Goal: Transaction & Acquisition: Purchase product/service

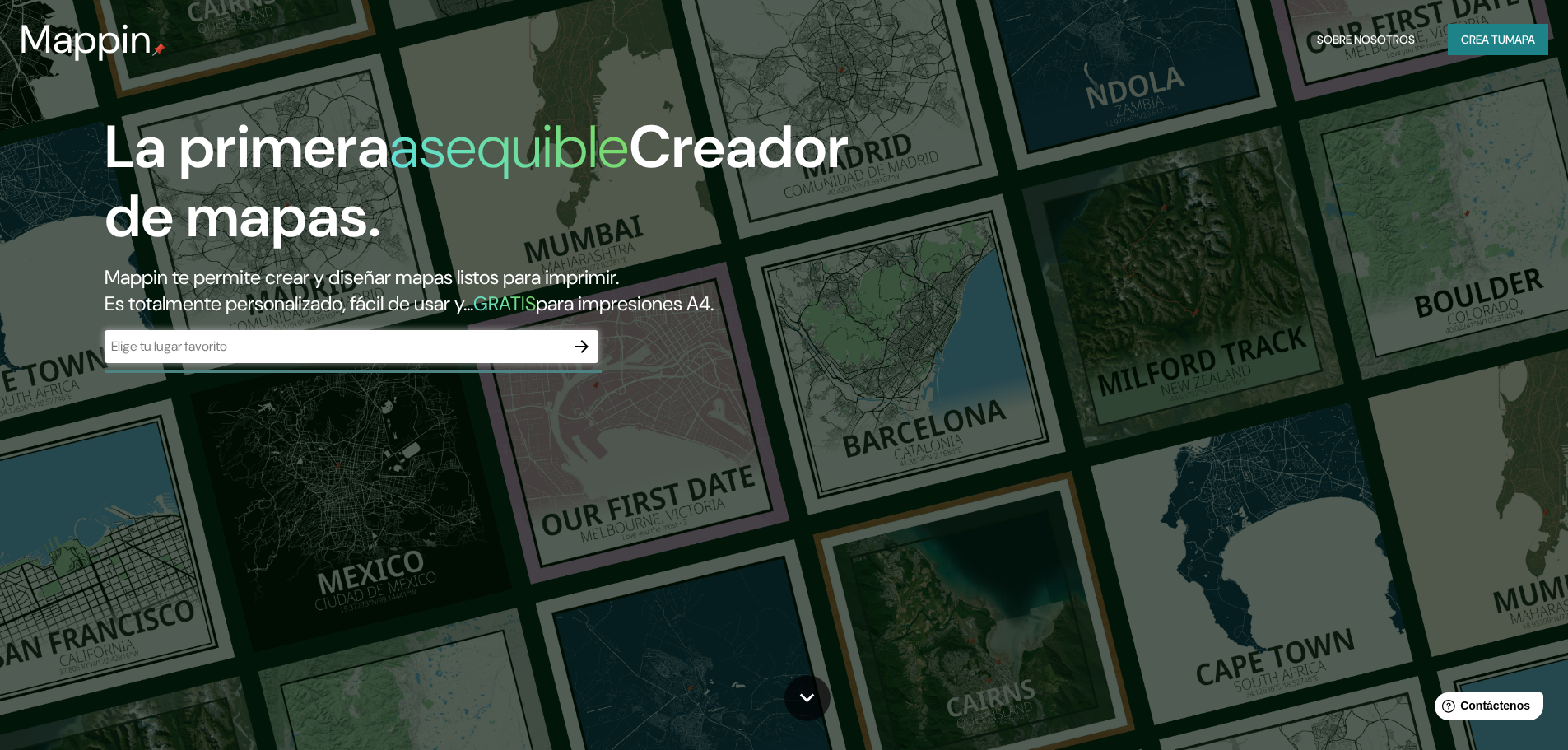
click at [401, 363] on div "​" at bounding box center [351, 346] width 494 height 33
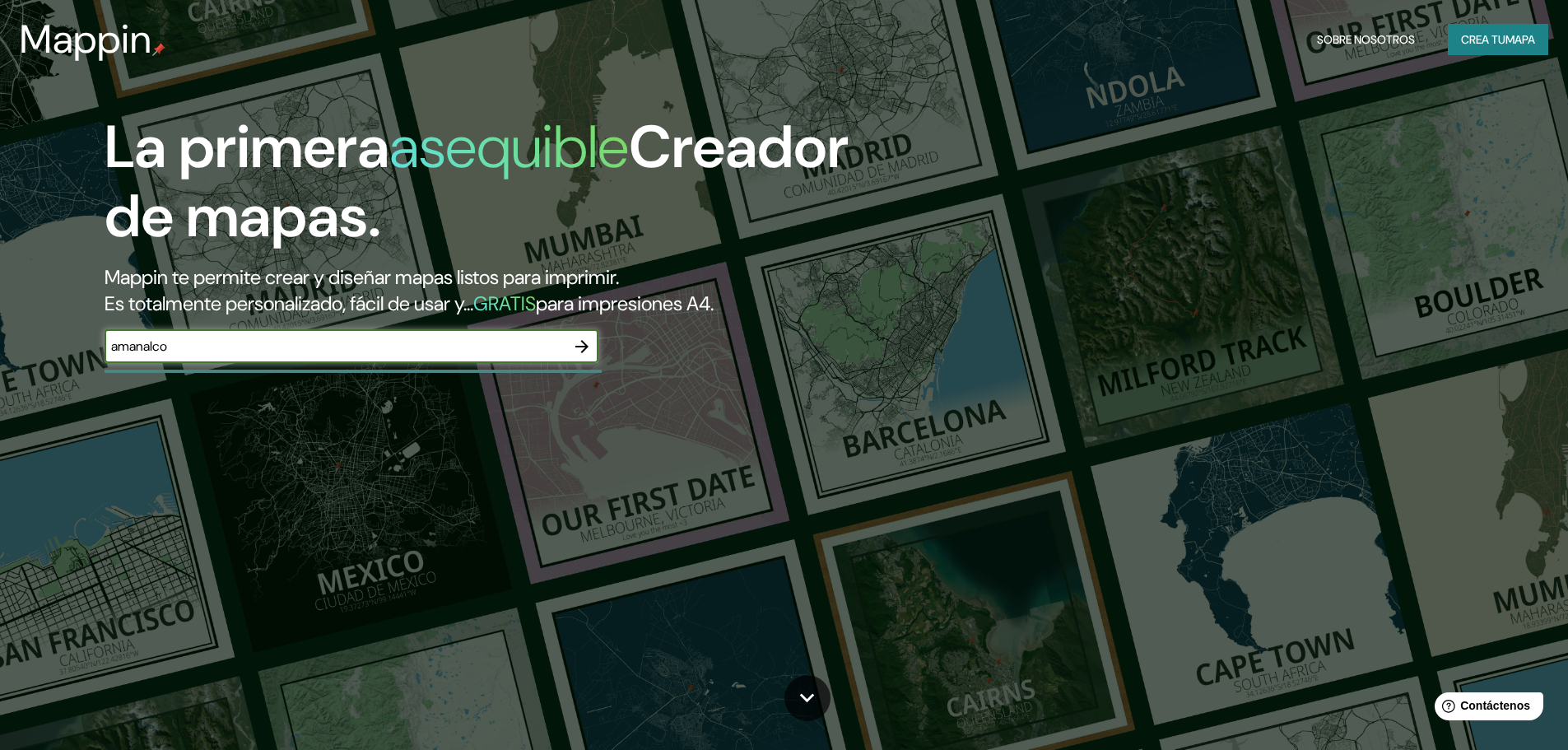
type input "amanalco"
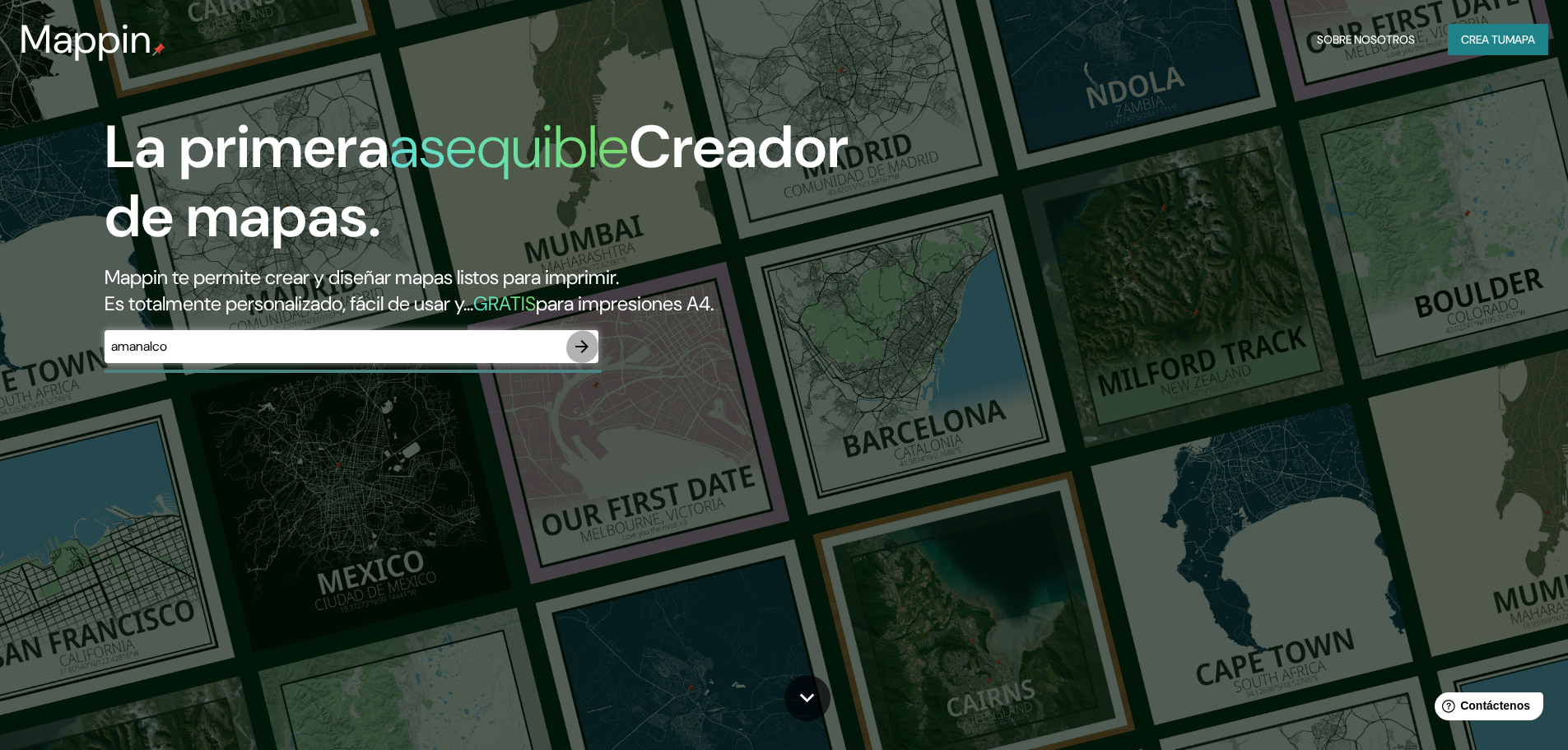
click at [589, 356] on icon "button" at bounding box center [582, 346] width 20 height 20
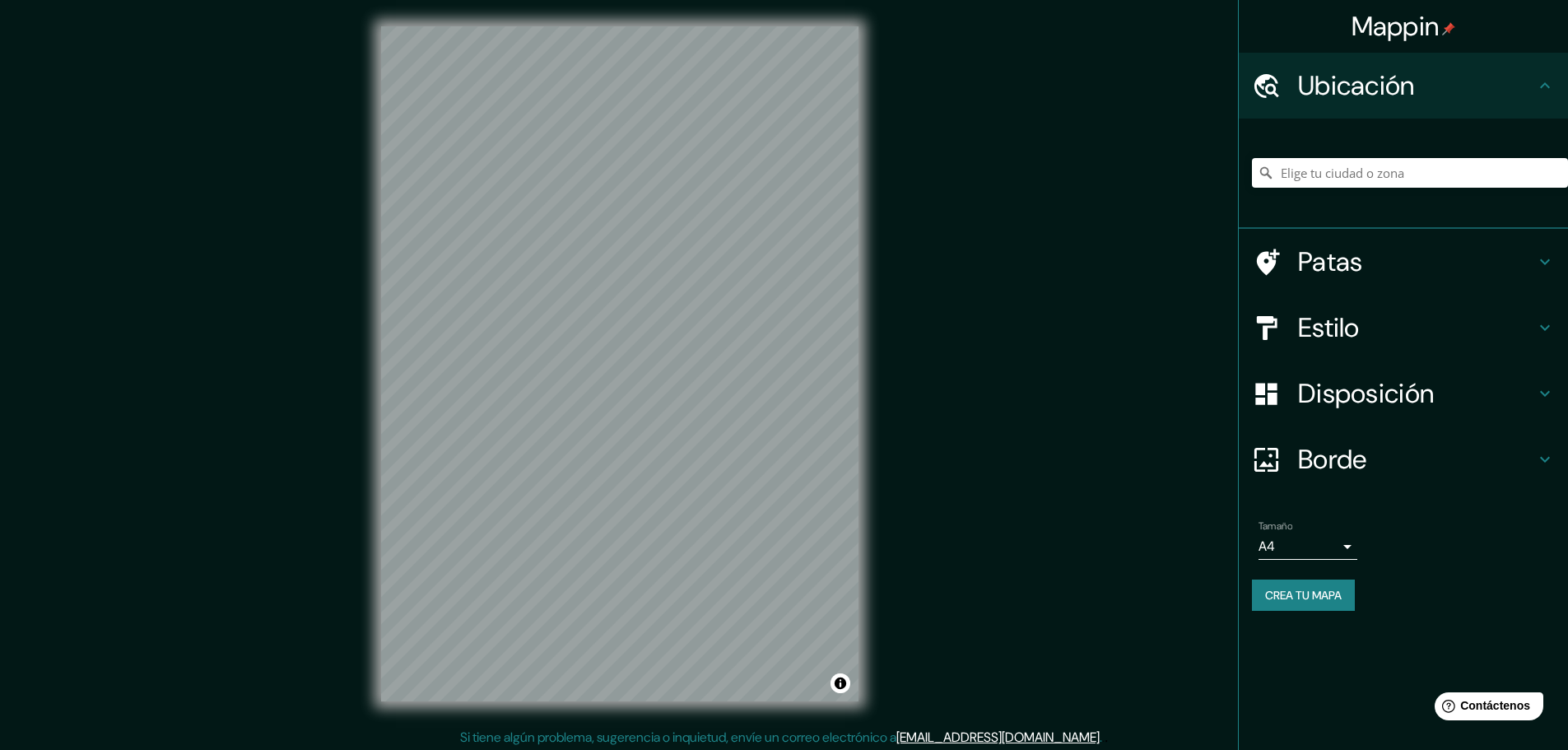
click at [1344, 99] on font "Ubicación" at bounding box center [1356, 85] width 117 height 35
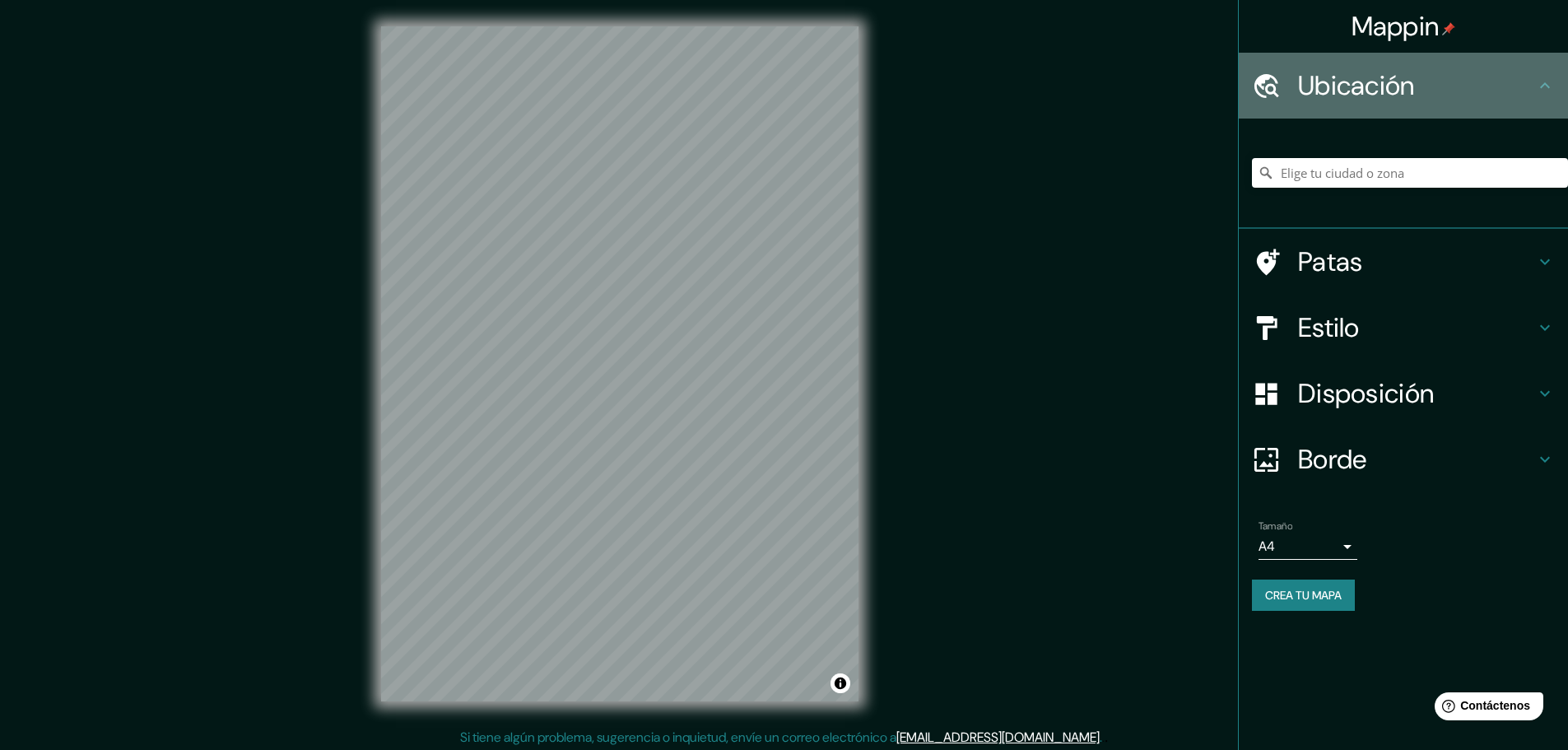
click at [1540, 87] on icon at bounding box center [1545, 85] width 20 height 20
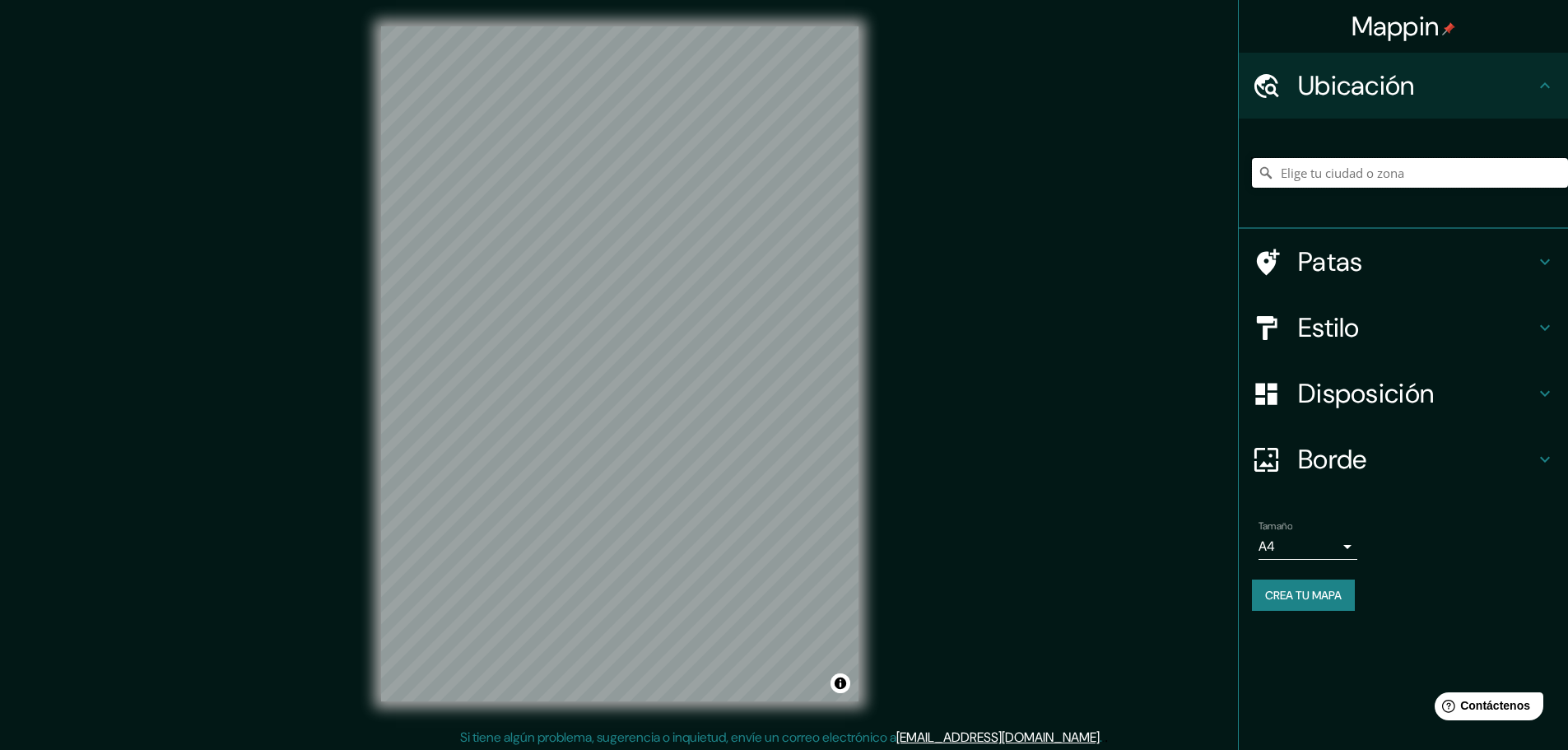
click at [1295, 187] on input "Elige tu ciudad o zona" at bounding box center [1410, 173] width 316 height 30
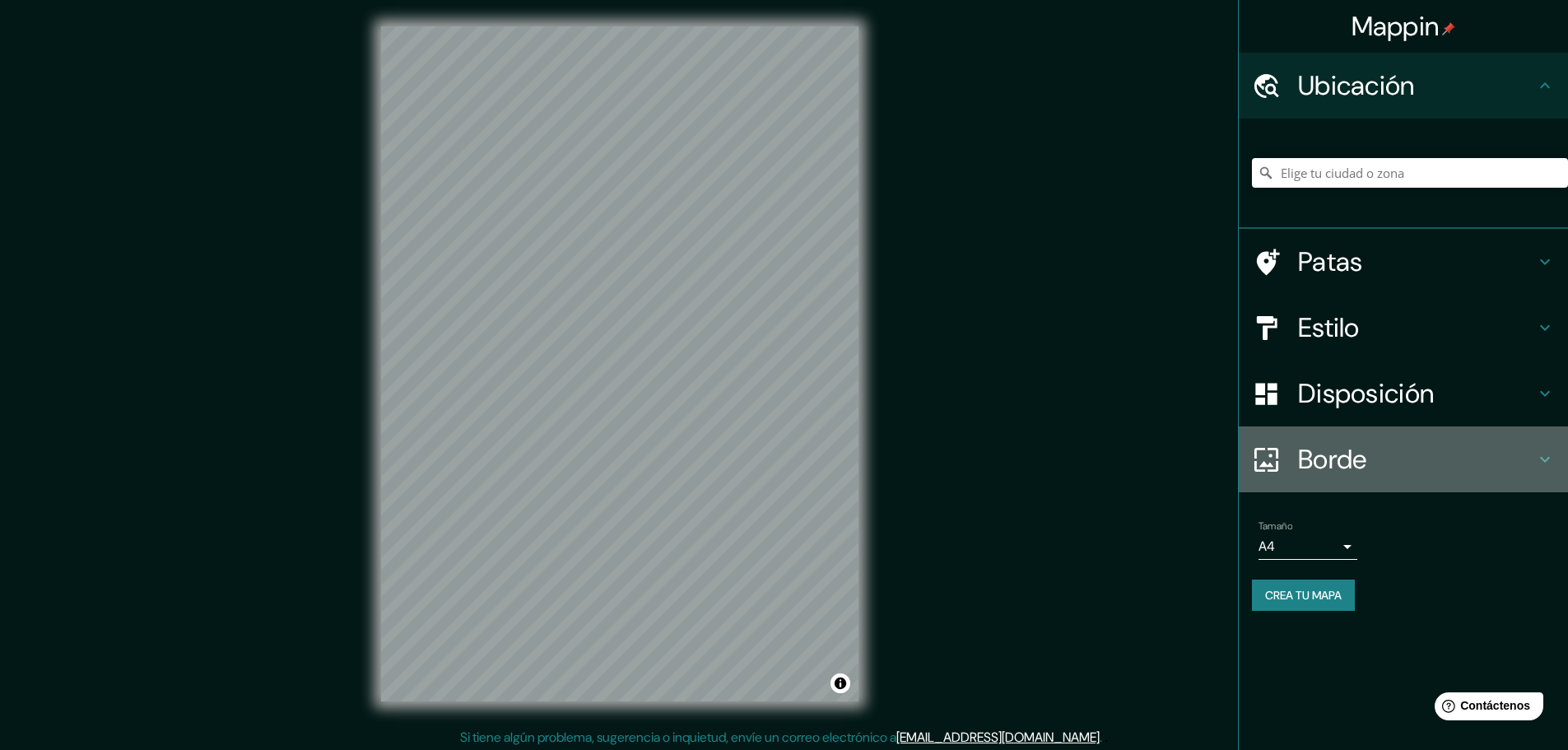
click at [1368, 477] on font "Borde" at bounding box center [1333, 459] width 69 height 35
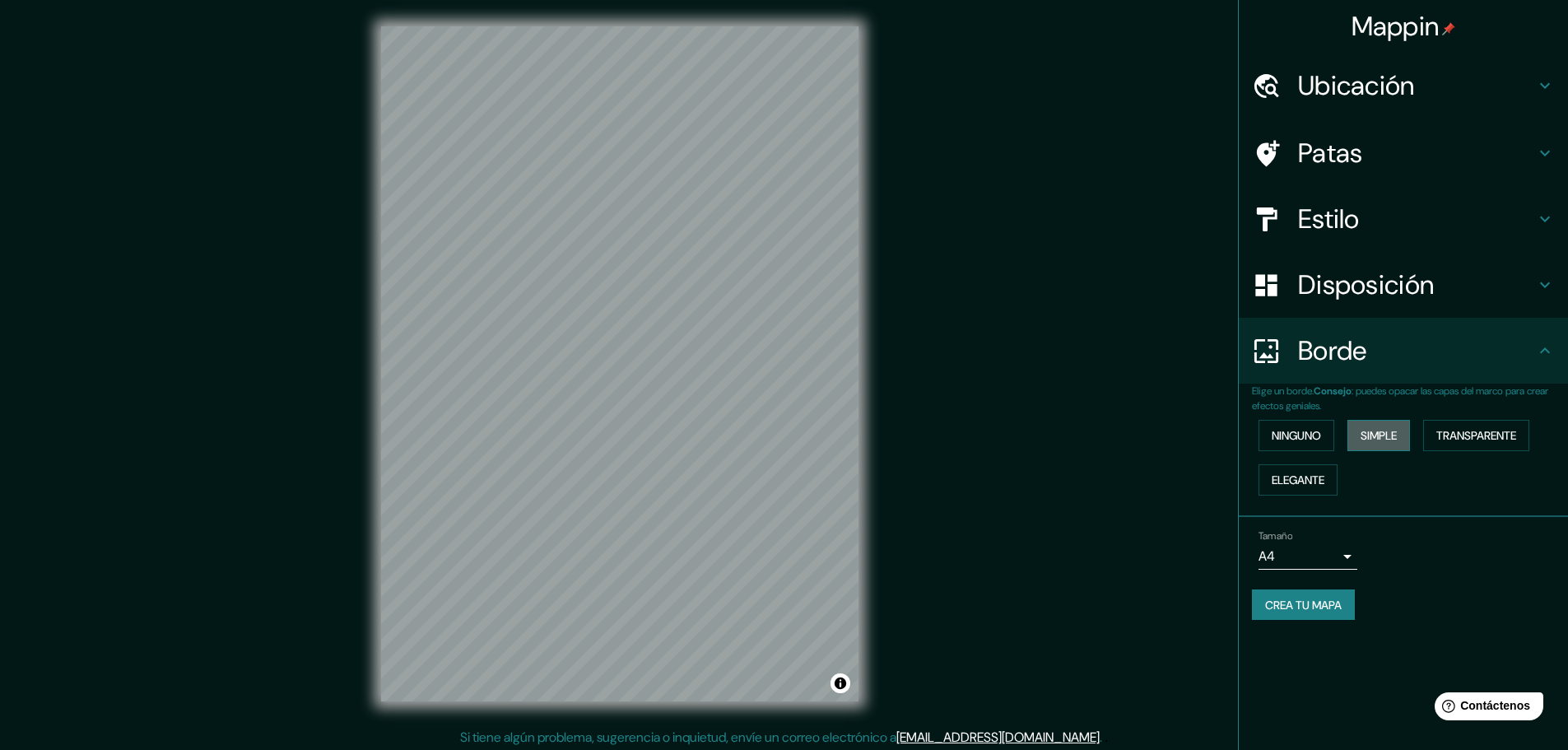
click at [1397, 443] on font "Simple" at bounding box center [1379, 435] width 37 height 15
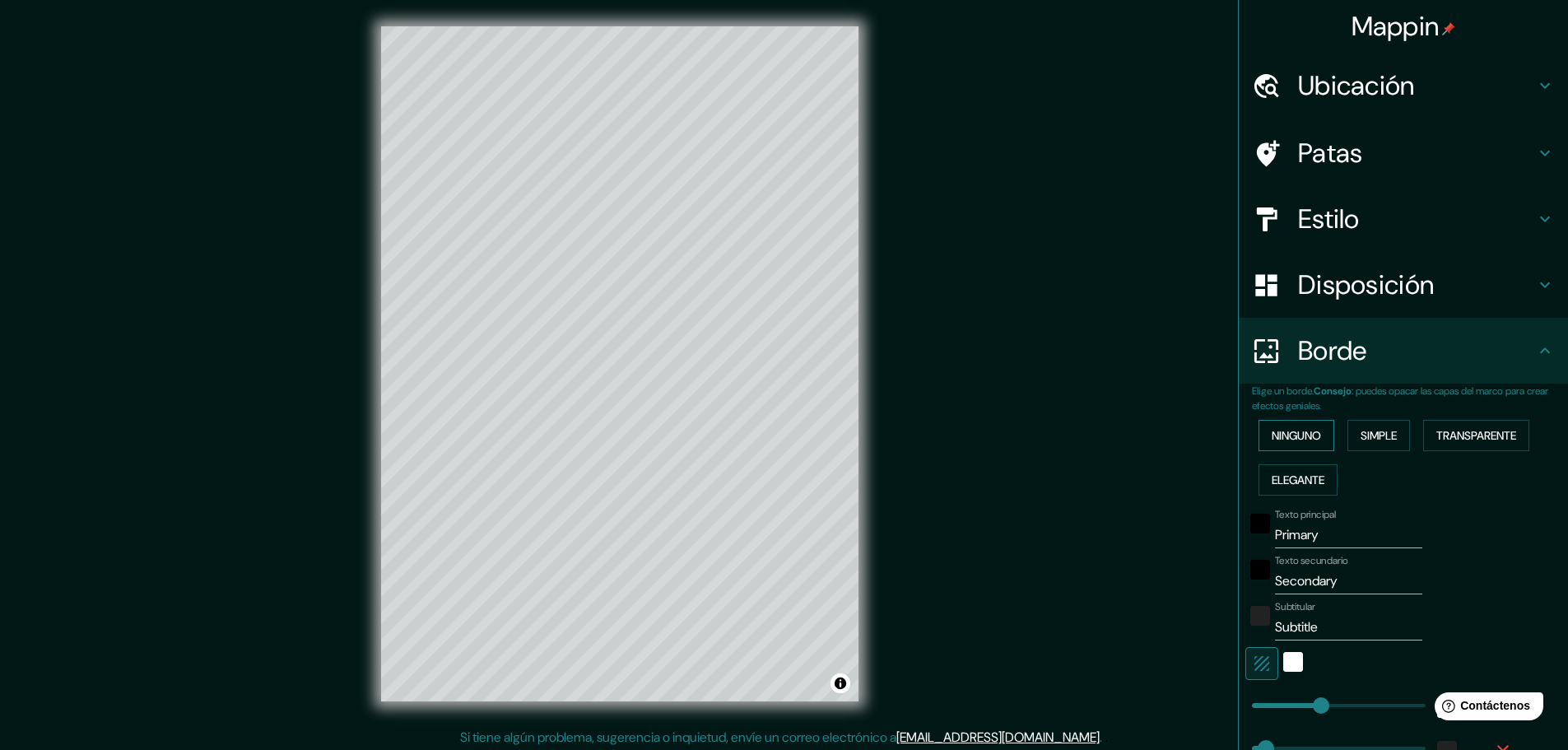
click at [1283, 451] on button "Ninguno" at bounding box center [1296, 434] width 76 height 31
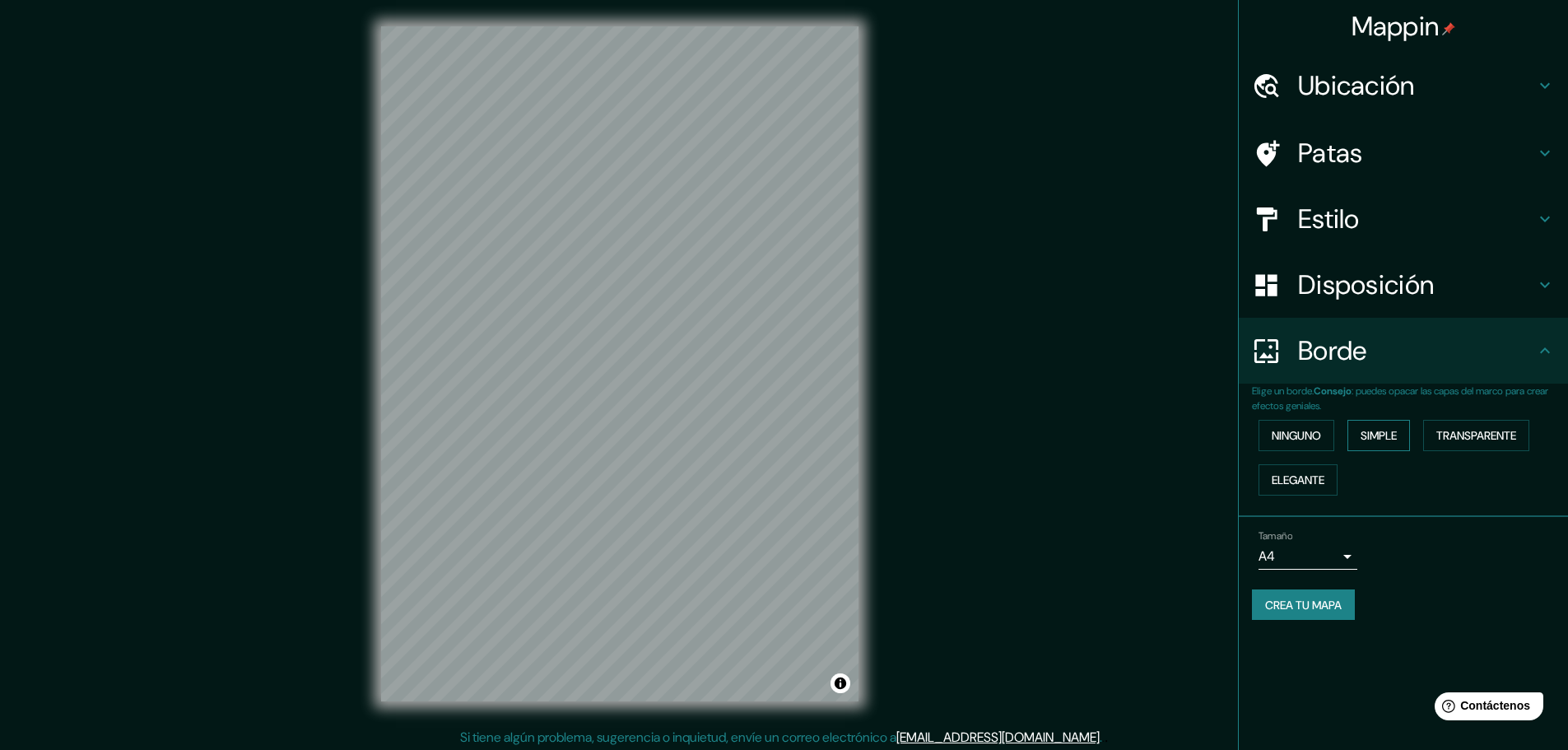
click at [1397, 443] on font "Simple" at bounding box center [1379, 435] width 37 height 15
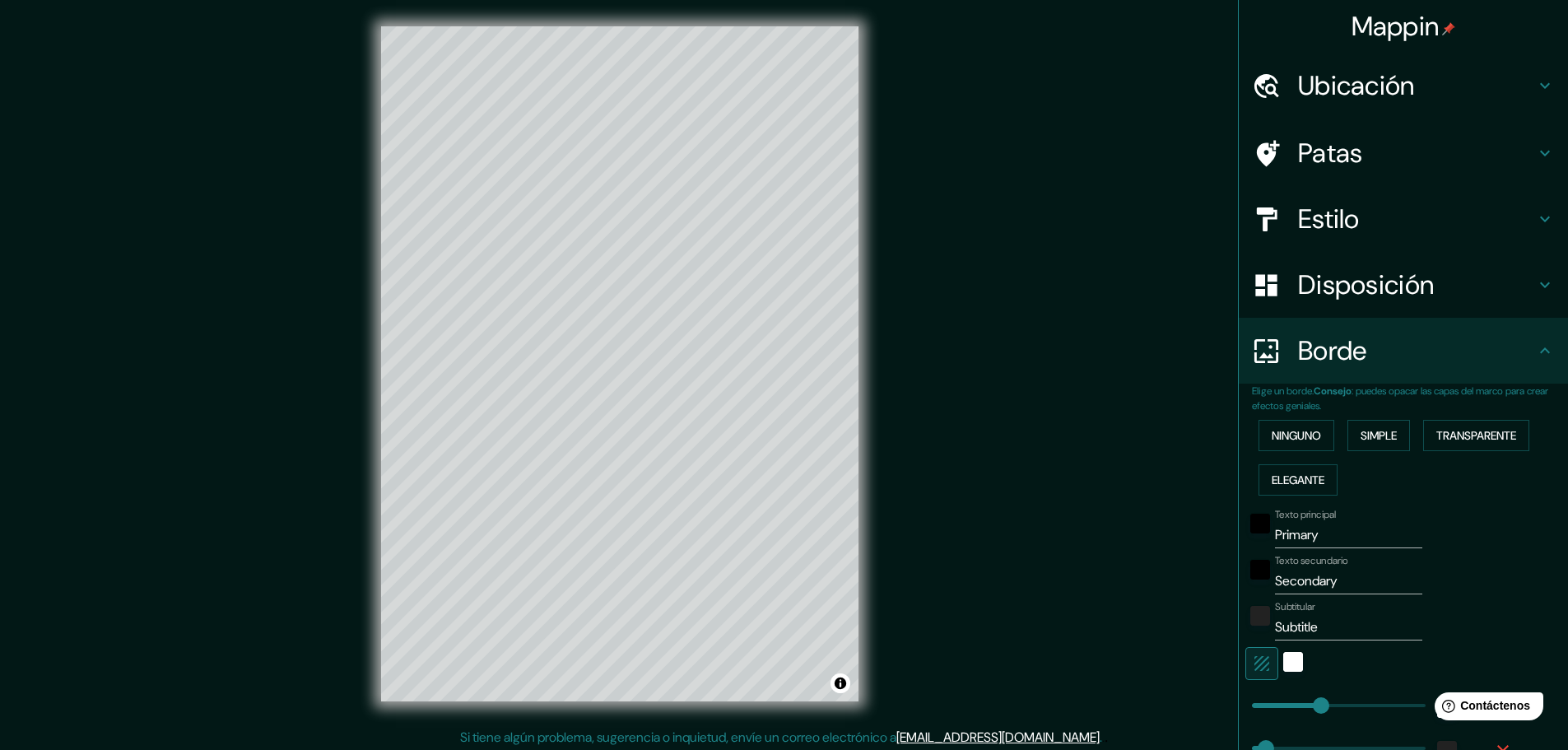
click at [1292, 548] on input "Primary" at bounding box center [1348, 535] width 147 height 26
type input "A"
type input "46"
type input "Ama"
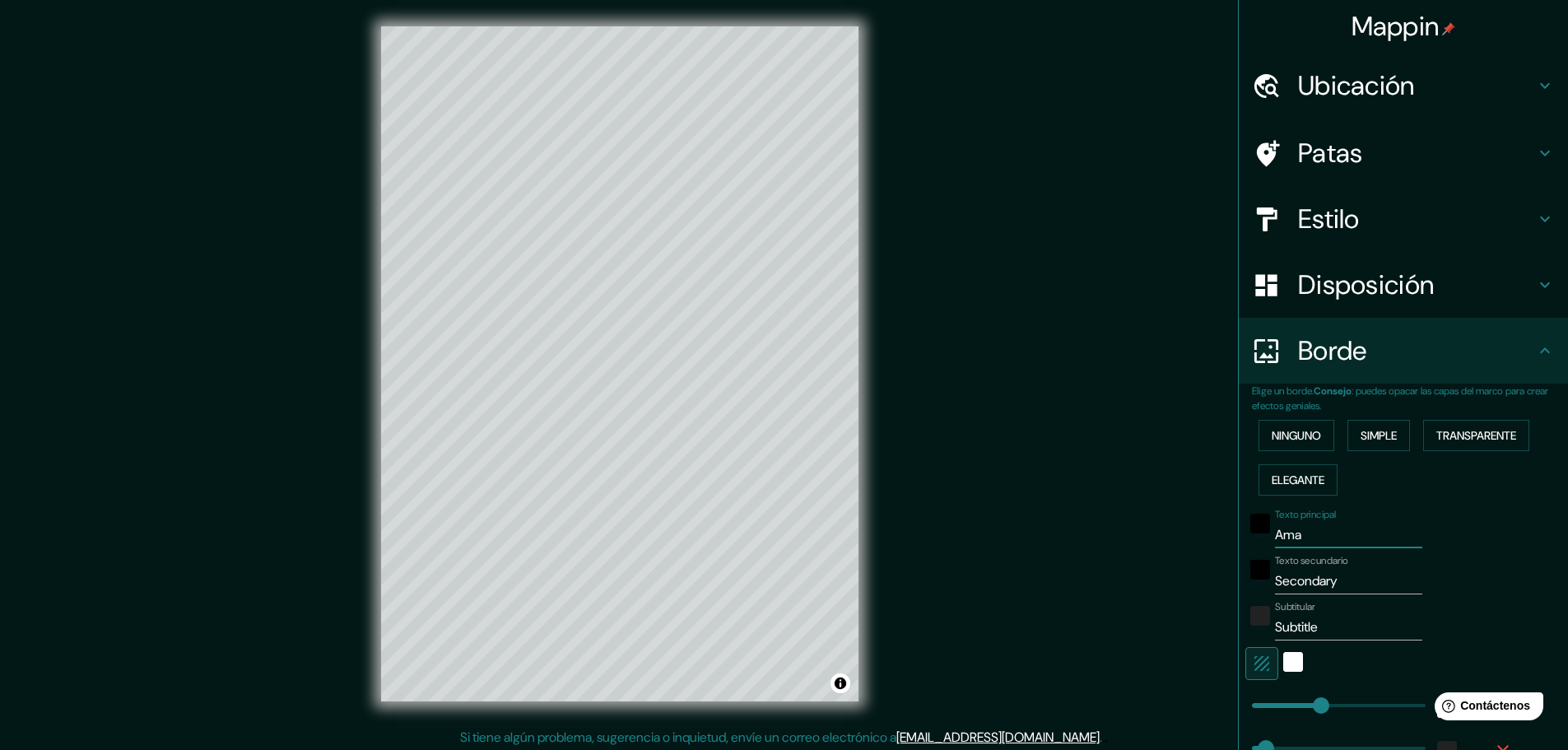
type input "46"
type input "Aman"
type input "46"
type input "Amana"
type input "46"
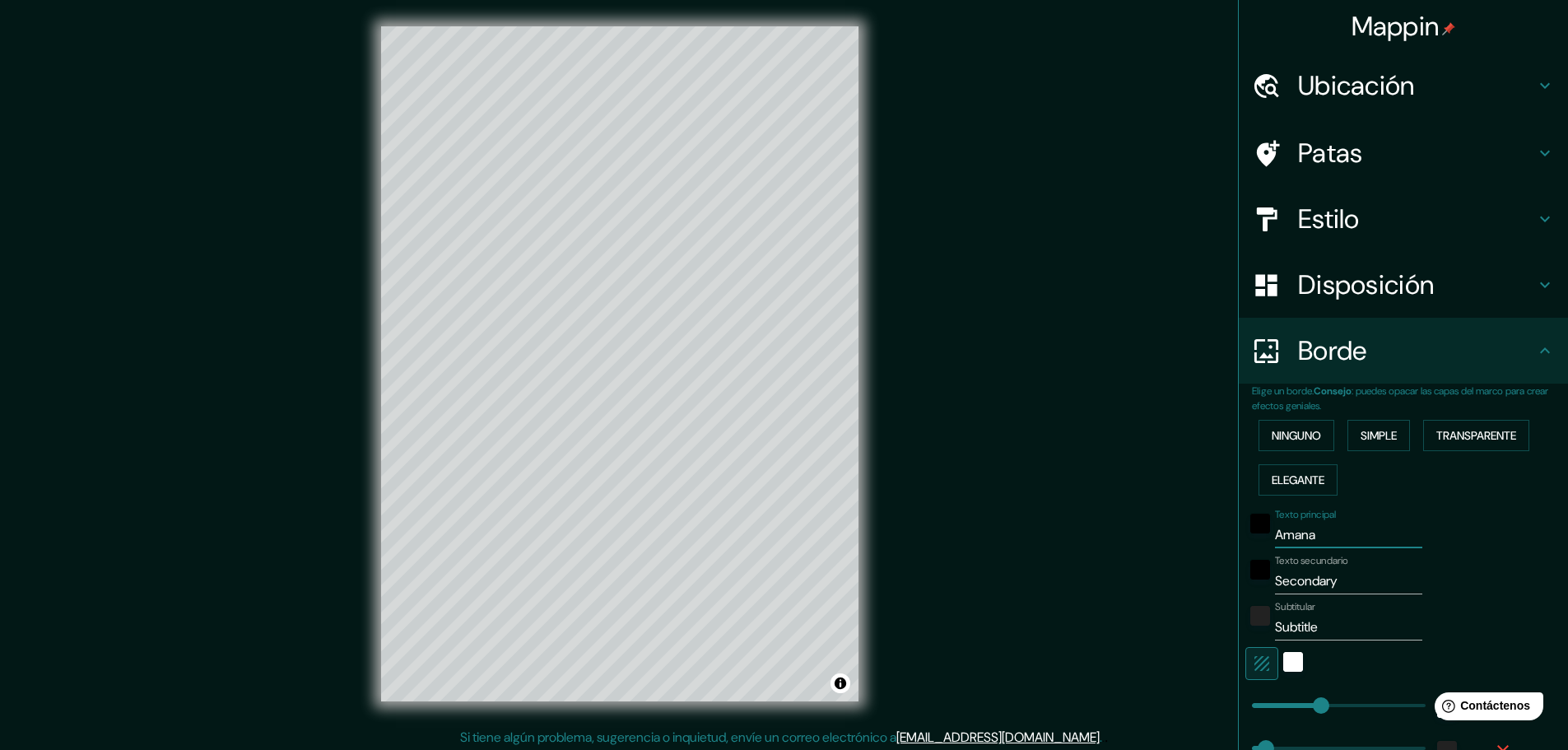
type input "Amanac"
type input "46"
type input "Amana"
type input "46"
type input "Amanalc"
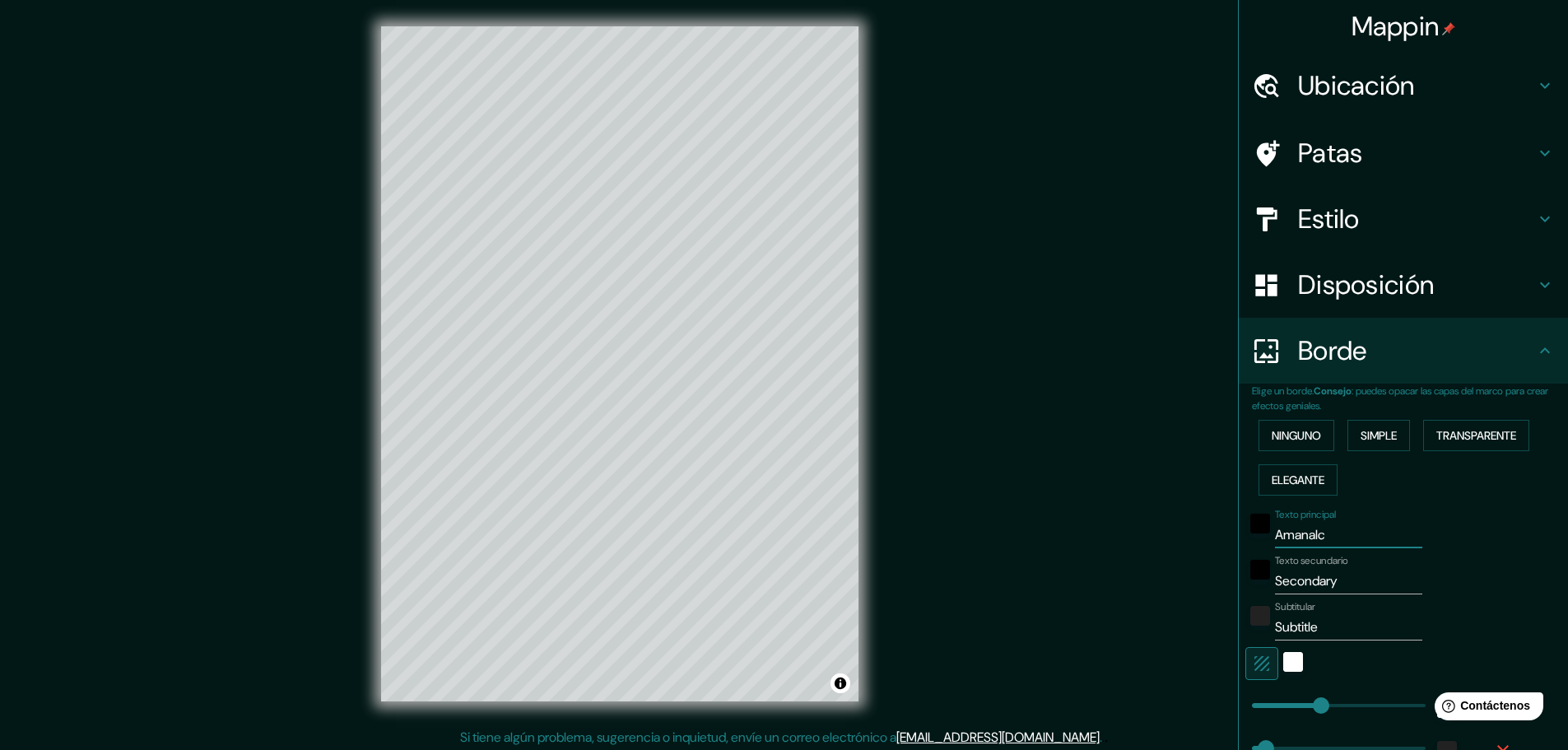
type input "46"
type input "Amanalco"
type input "46"
type input "Amanalco"
click at [1309, 594] on input "Secondary" at bounding box center [1348, 581] width 147 height 26
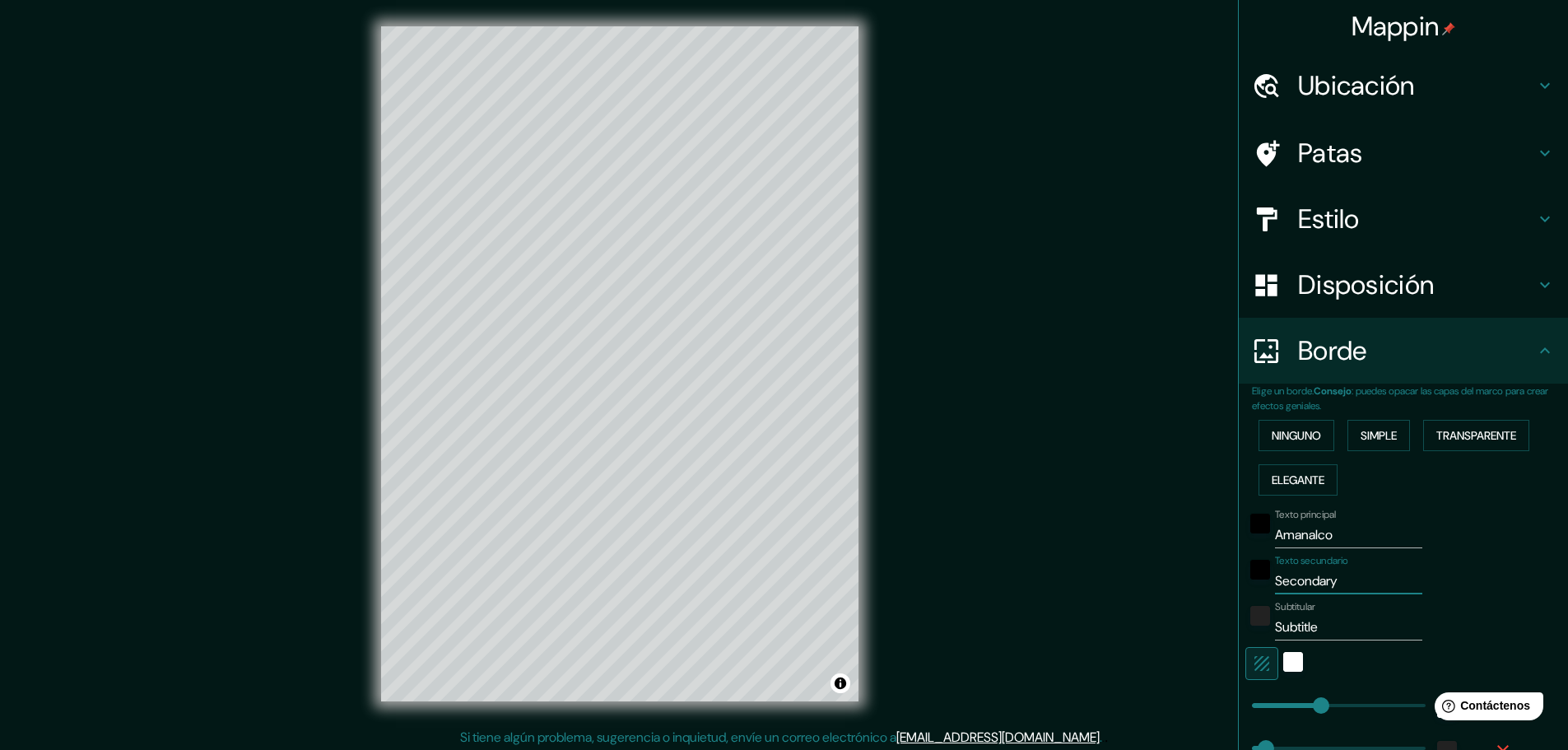
click at [1319, 594] on input "Secondary" at bounding box center [1348, 581] width 147 height 26
click at [1368, 169] on h4 "Patas" at bounding box center [1416, 153] width 237 height 33
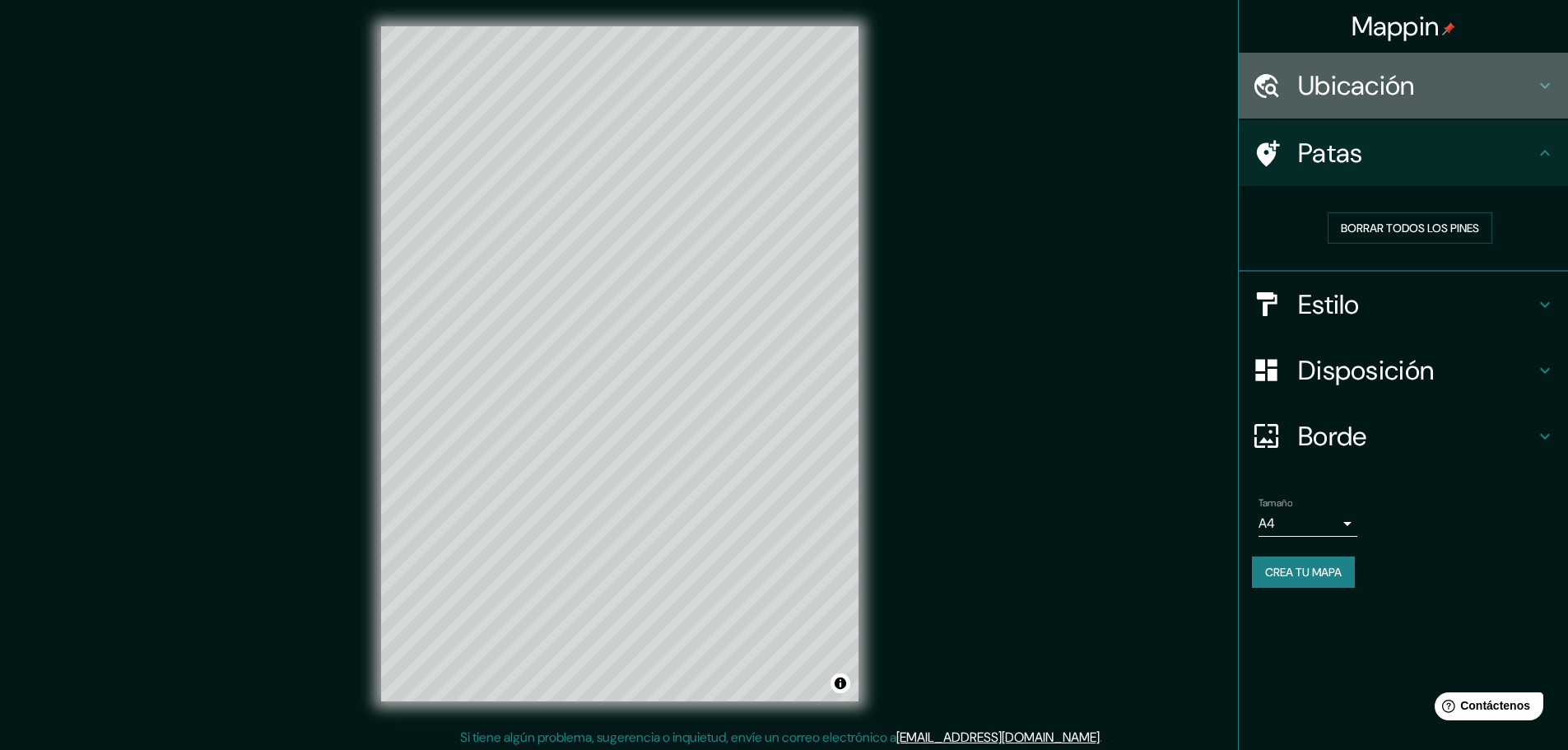
click at [1353, 100] on font "Ubicación" at bounding box center [1356, 85] width 117 height 35
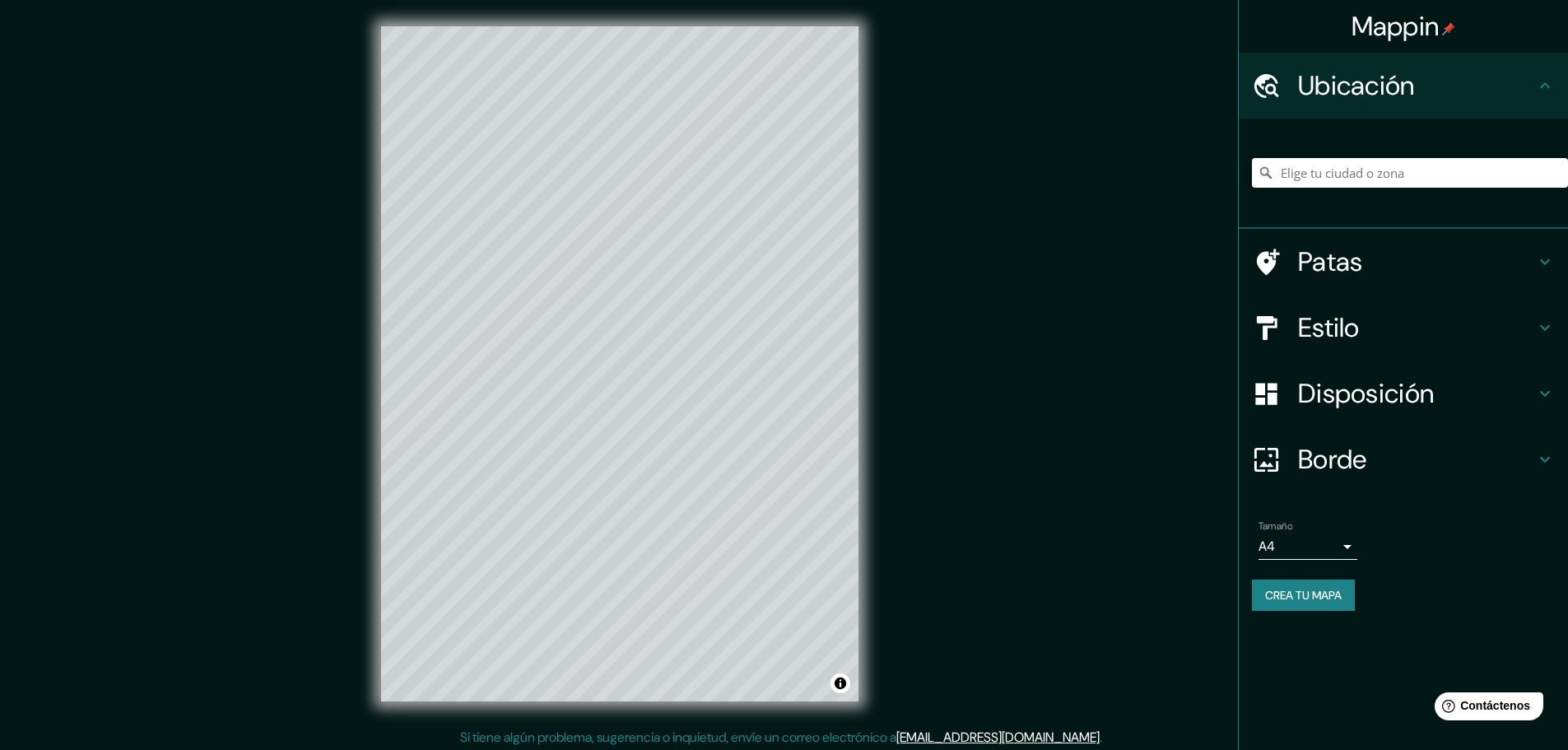
click at [1346, 410] on font "Disposición" at bounding box center [1366, 393] width 136 height 35
type input "46"
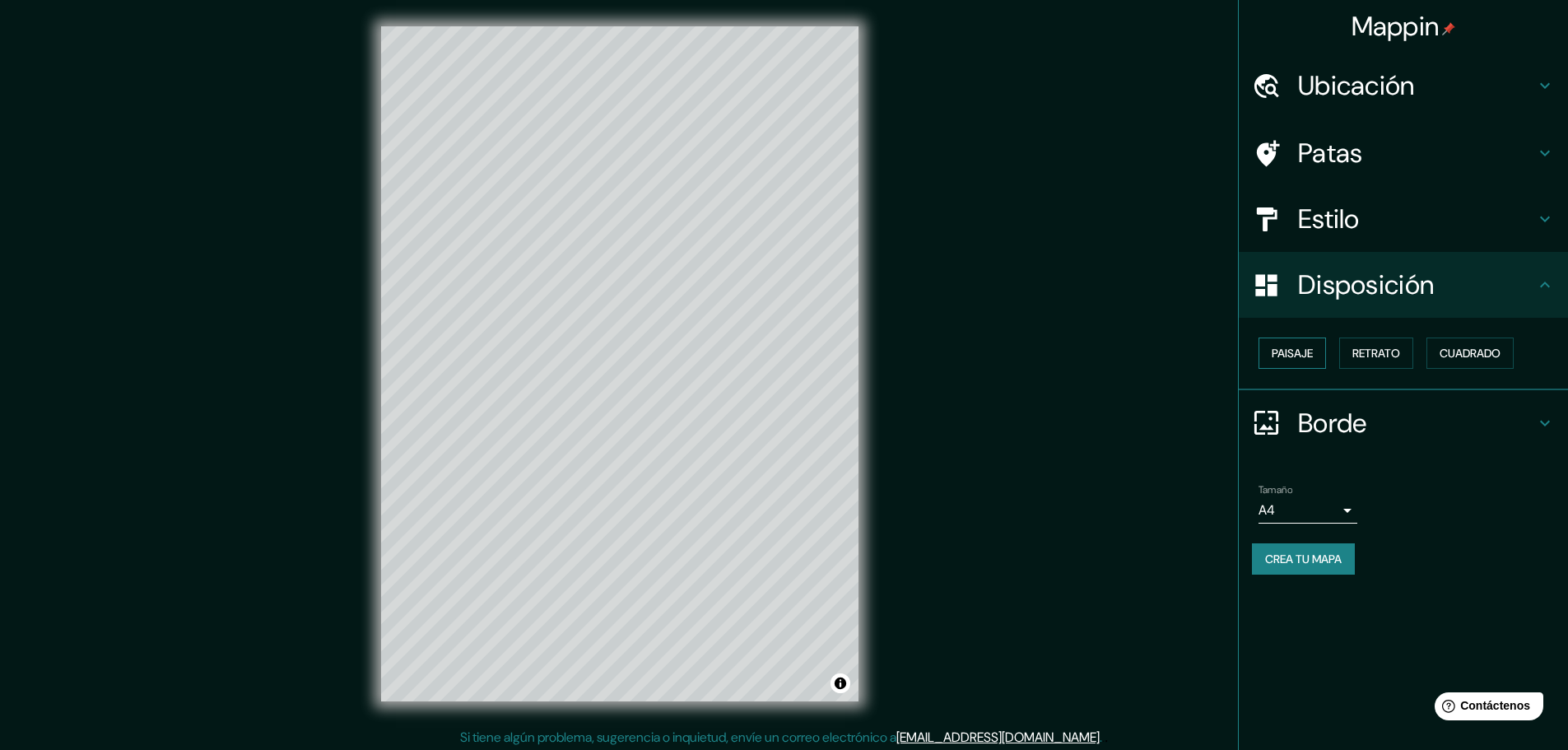
click at [1289, 360] on font "Paisaje" at bounding box center [1293, 353] width 41 height 15
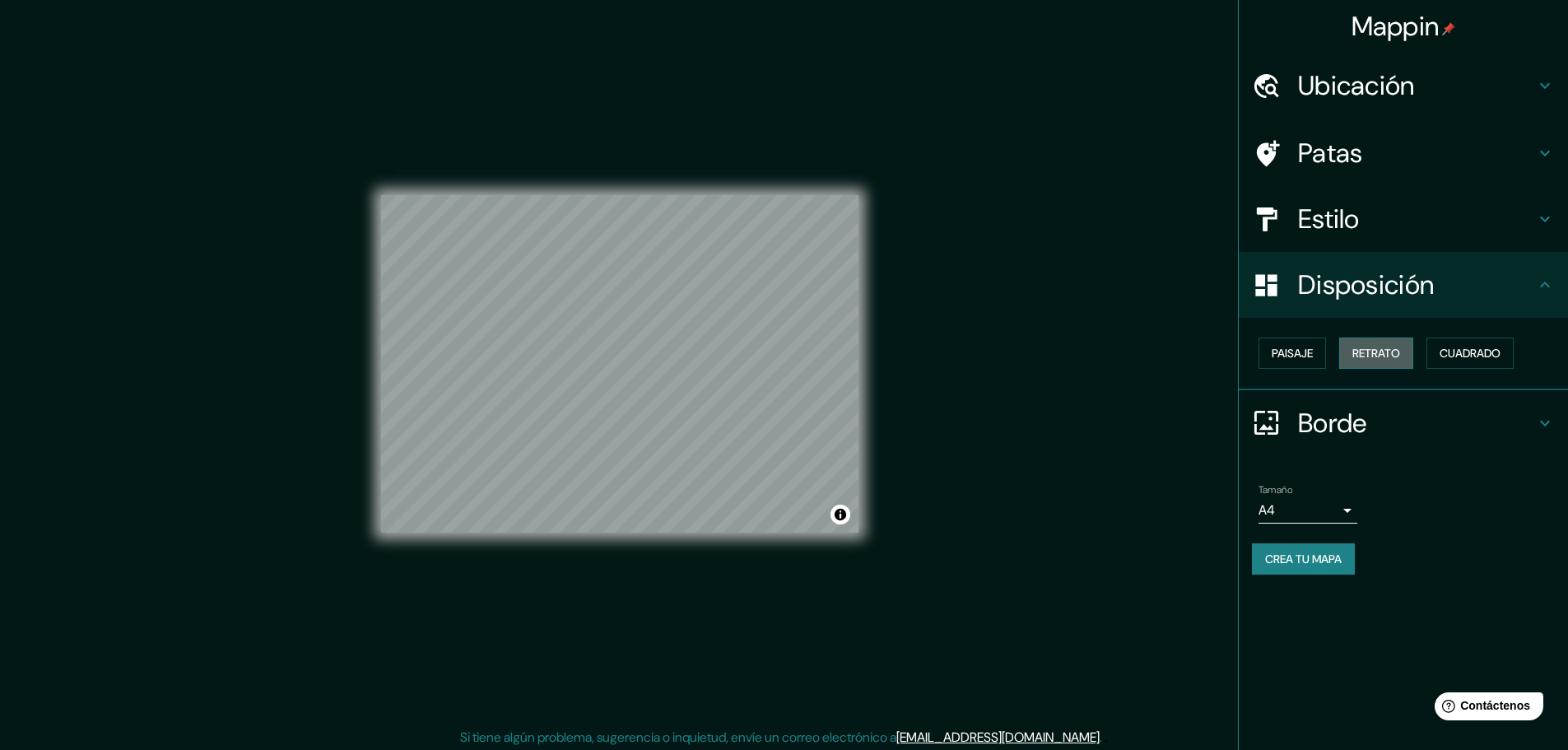
click at [1367, 360] on font "Retrato" at bounding box center [1376, 353] width 48 height 15
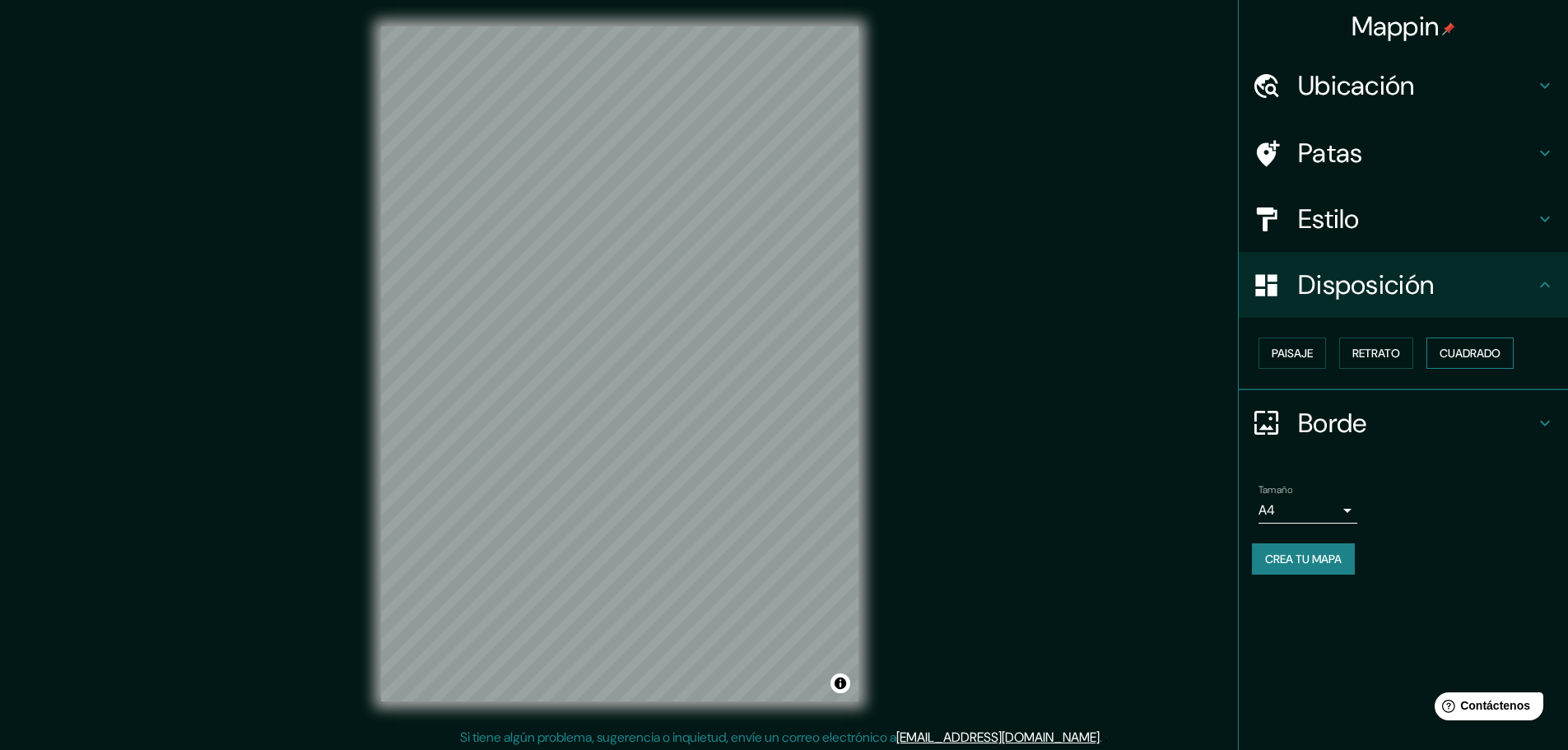
click at [1476, 363] on font "Cuadrado" at bounding box center [1470, 353] width 61 height 22
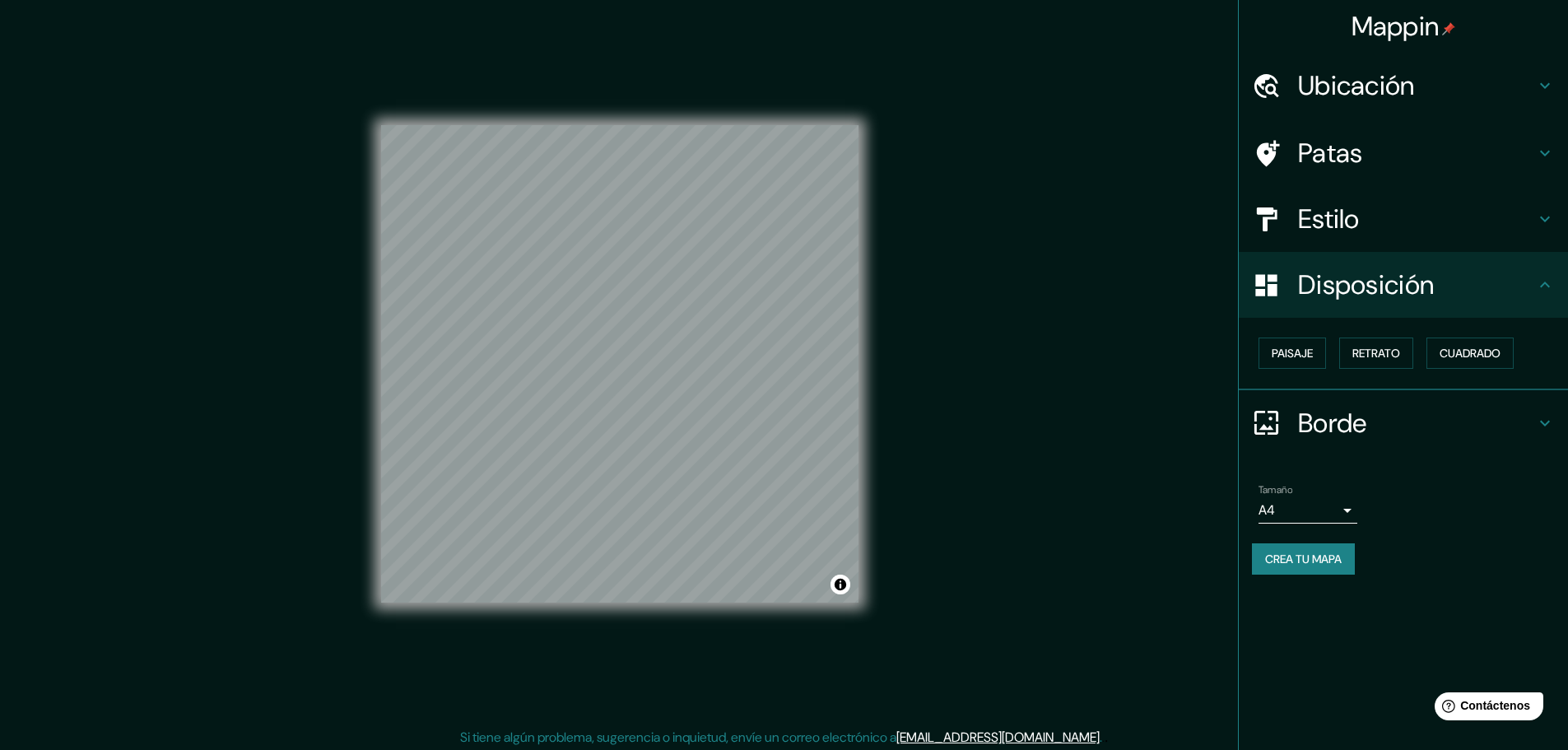
click at [1301, 548] on body "Mappin Ubicación Patas Estilo Disposición Paisaje Retrato Cuadrado Borde Elige …" at bounding box center [784, 375] width 1568 height 750
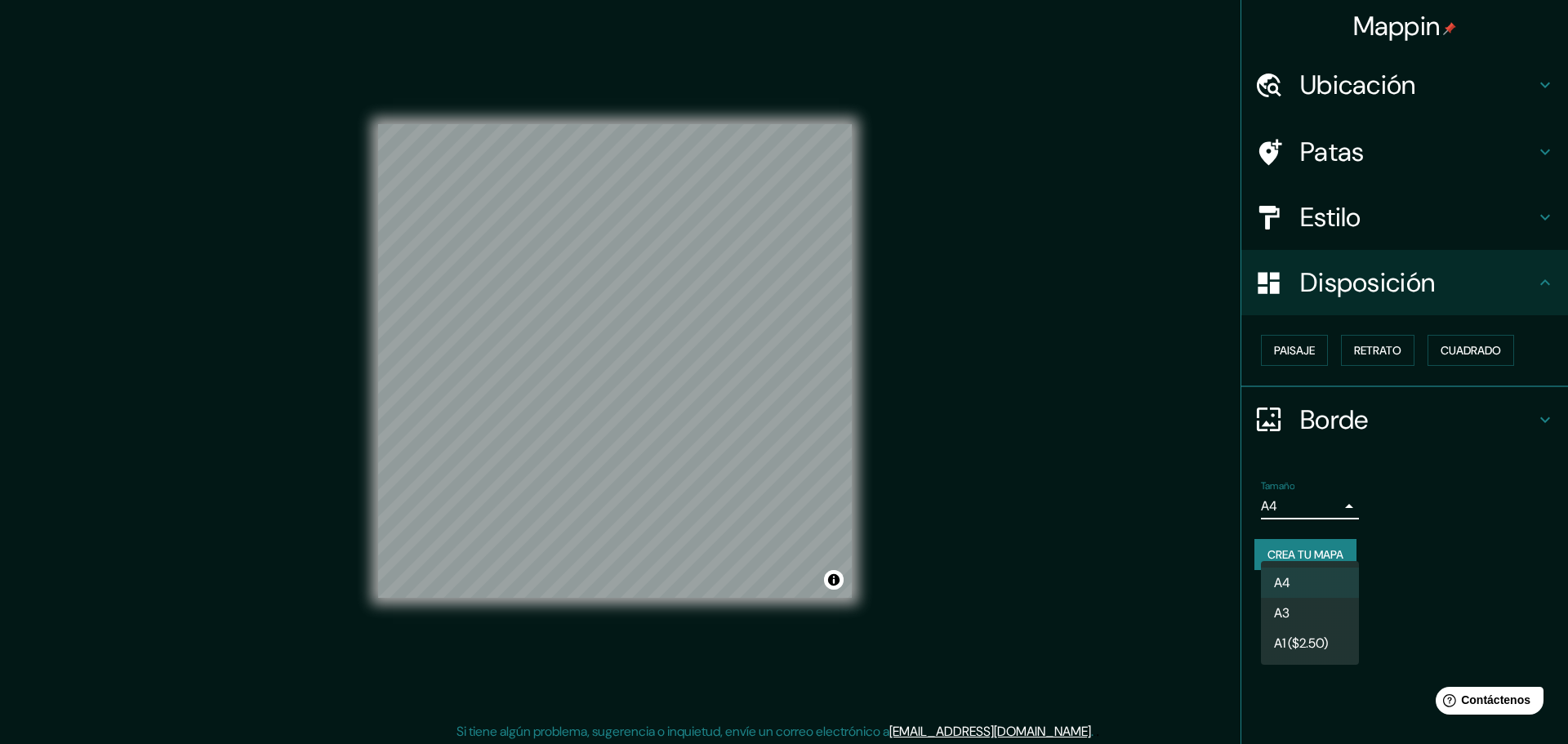
click at [1296, 651] on font "A1 ($2.50)" at bounding box center [1301, 643] width 54 height 17
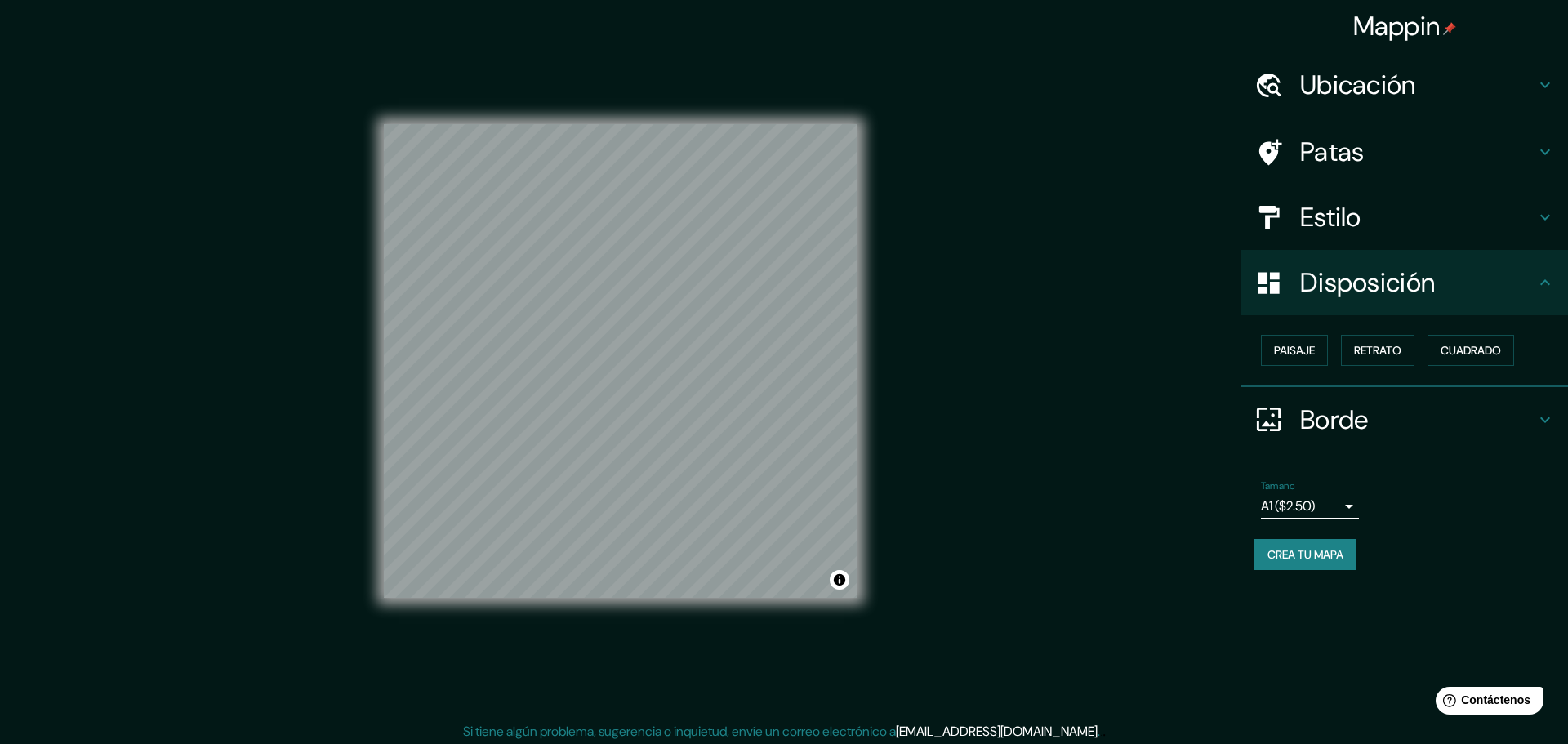
click at [1299, 540] on body "Mappin Ubicación Patas Estilo Disposición Paisaje Retrato Cuadrado Borde Elige …" at bounding box center [784, 372] width 1568 height 744
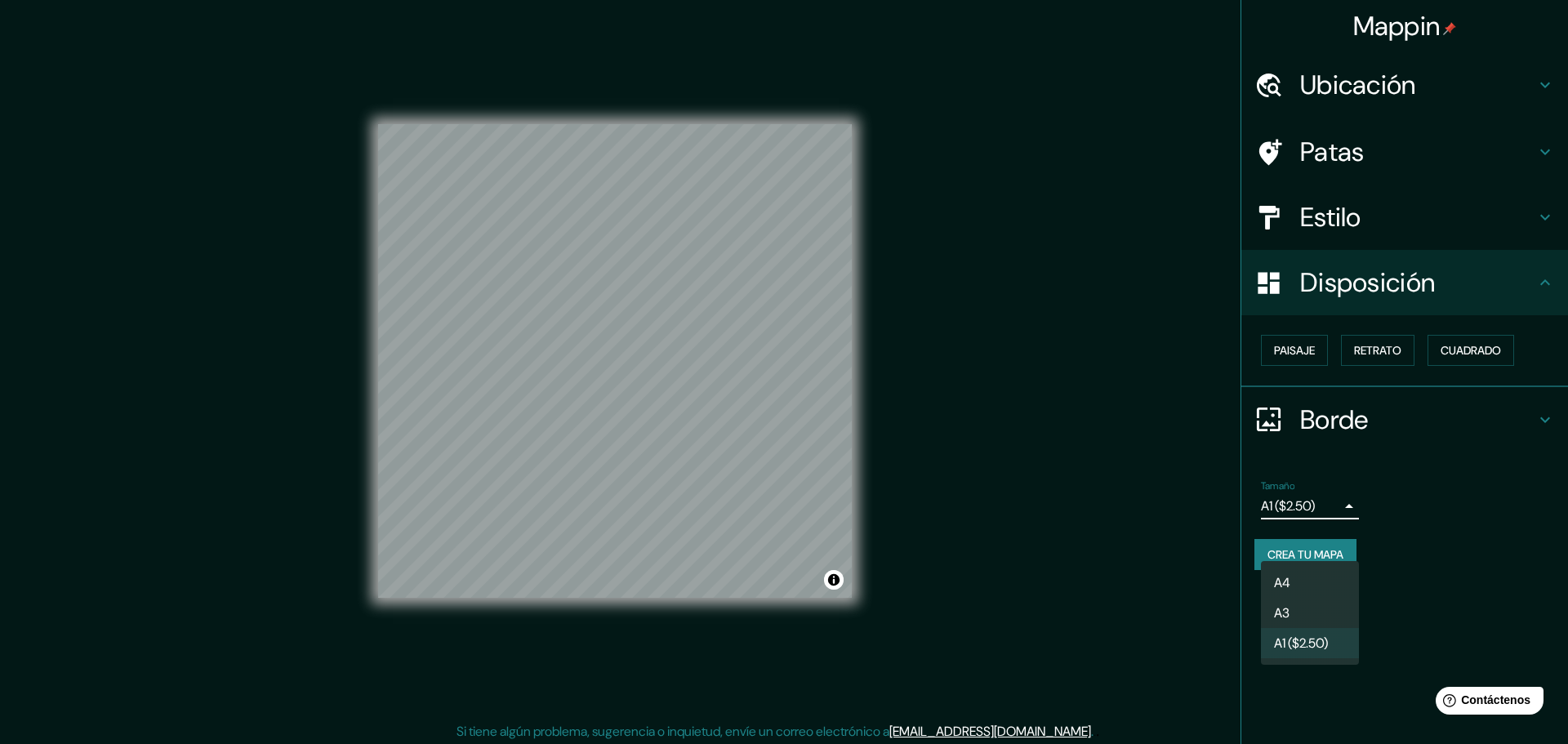
click at [1283, 609] on font "A3" at bounding box center [1282, 612] width 16 height 17
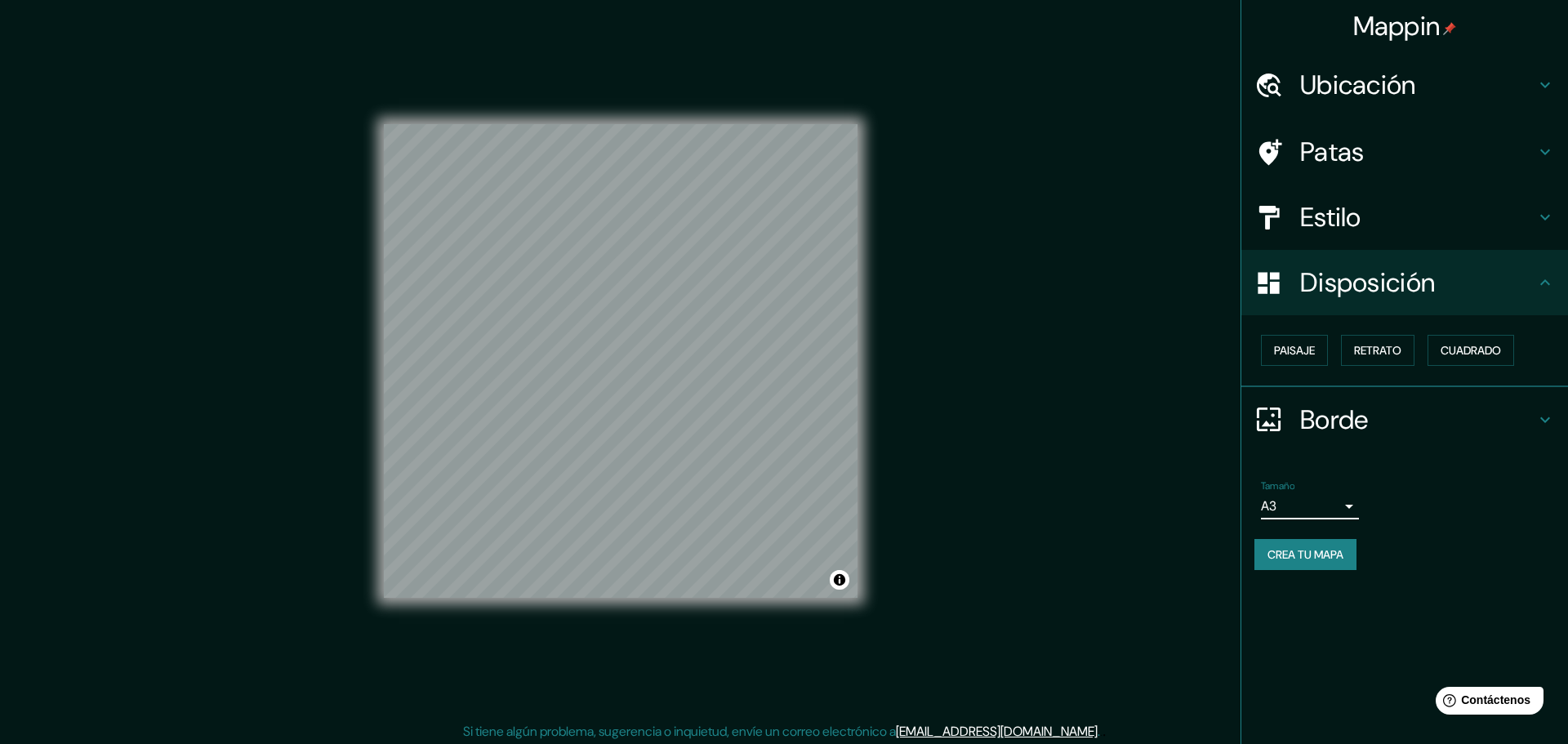
click at [1319, 546] on body "Mappin Ubicación Patas Estilo Disposición Paisaje Retrato Cuadrado Borde Elige …" at bounding box center [784, 372] width 1568 height 744
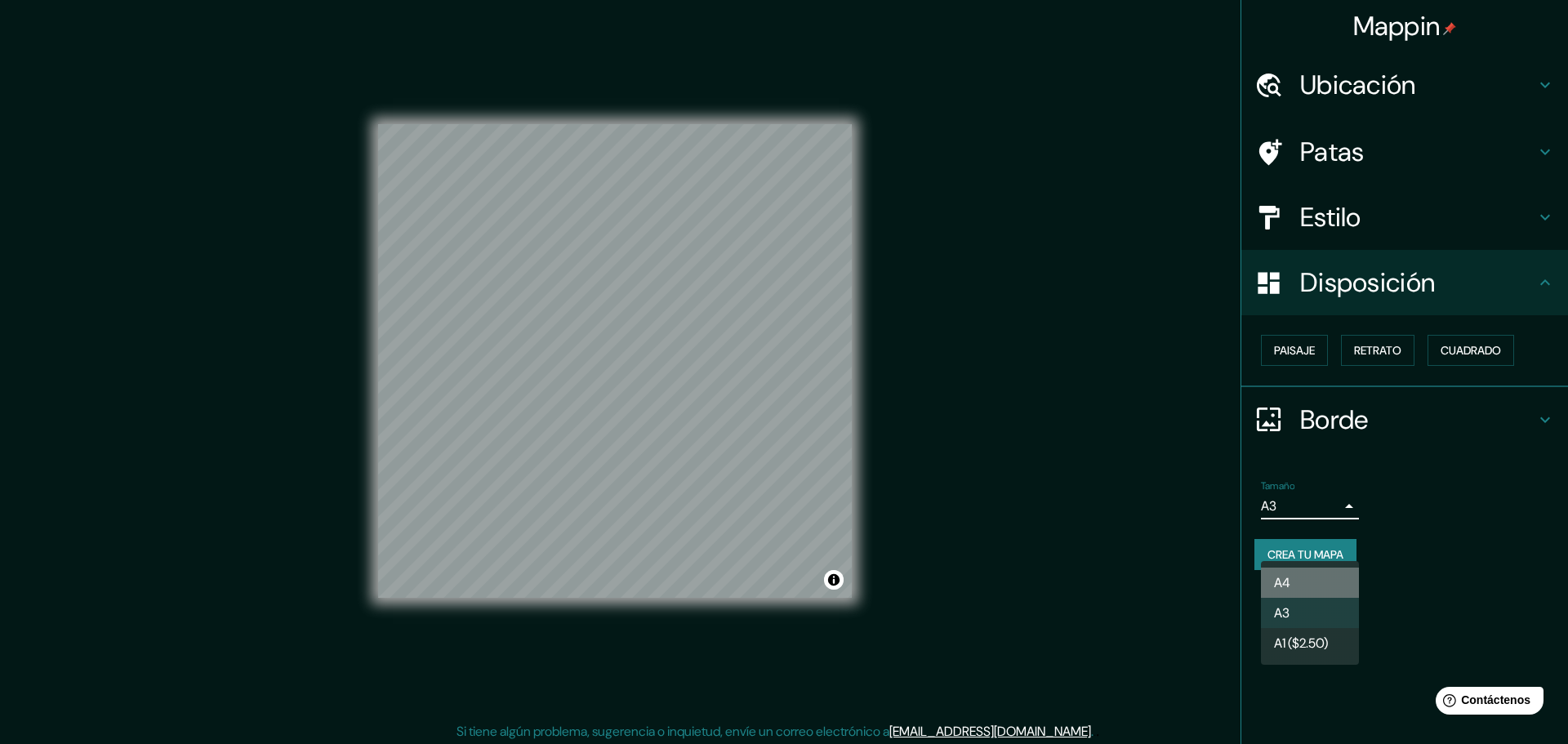
click at [1306, 586] on li "A4" at bounding box center [1310, 582] width 98 height 31
type input "single"
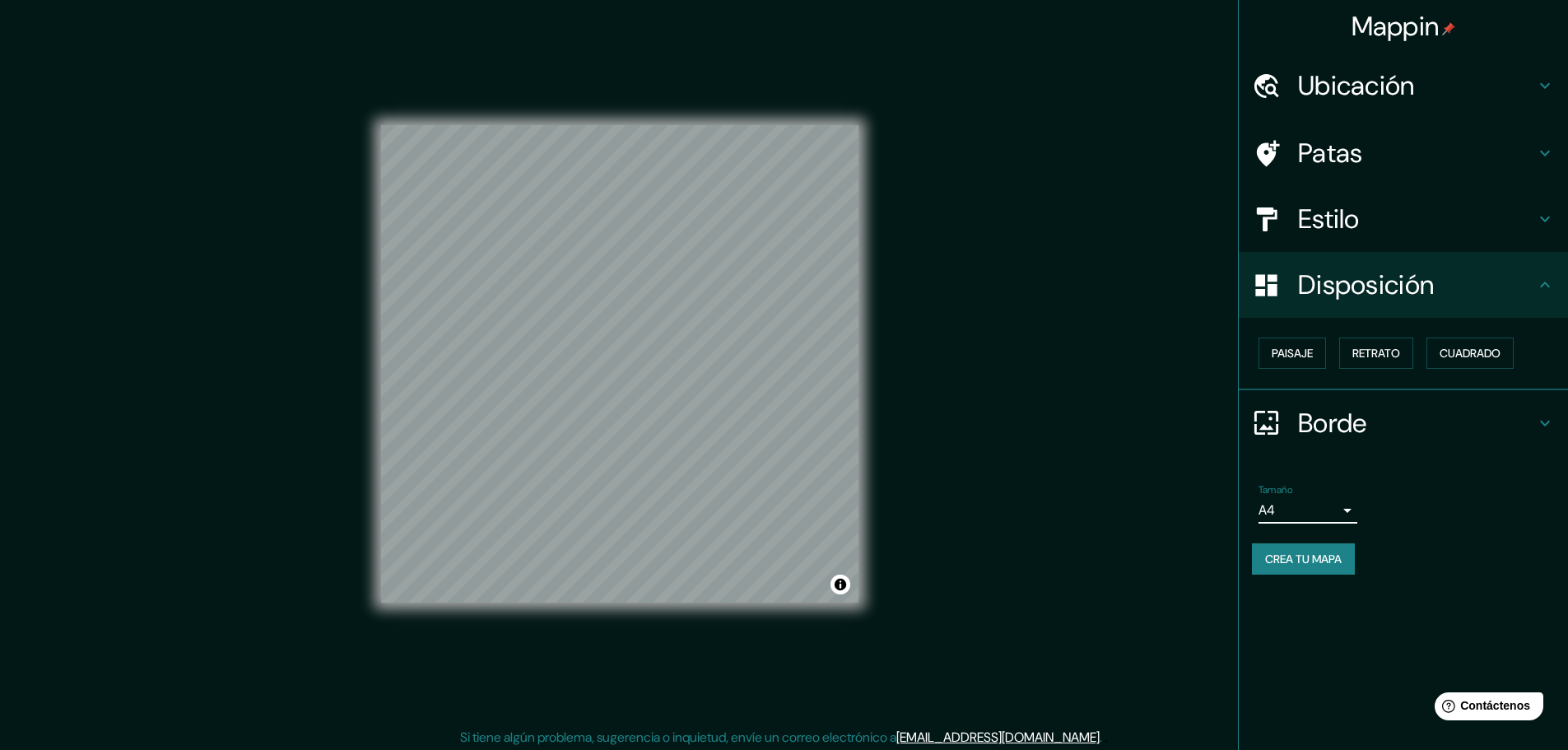
click at [1395, 230] on h4 "Estilo" at bounding box center [1416, 218] width 237 height 33
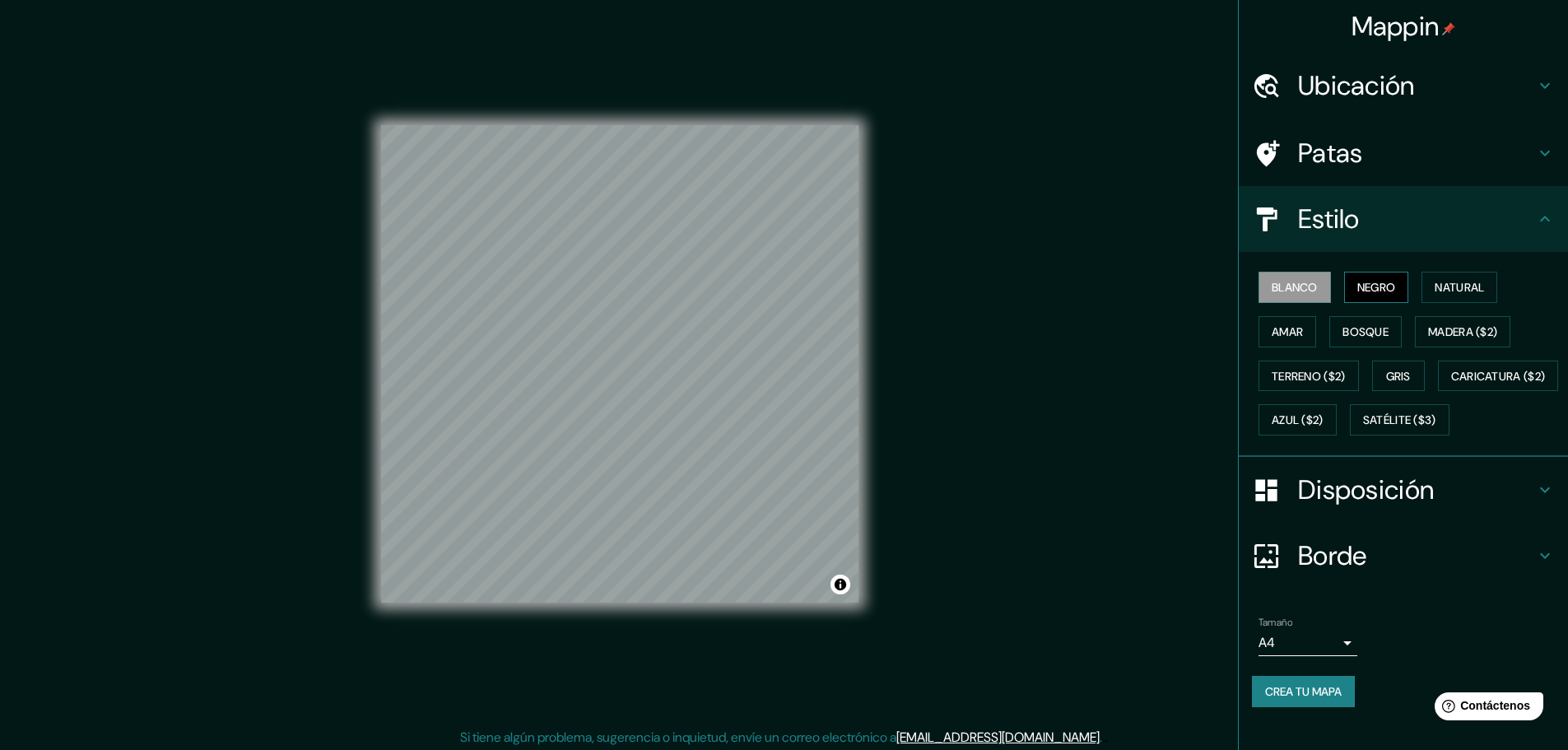
click at [1369, 295] on font "Negro" at bounding box center [1376, 287] width 38 height 15
click at [1449, 295] on font "Natural" at bounding box center [1459, 287] width 50 height 15
click at [1365, 339] on font "Bosque" at bounding box center [1365, 331] width 46 height 15
click at [1294, 387] on font "Terreno ($2)" at bounding box center [1309, 375] width 74 height 22
click at [1402, 383] on font "Gris" at bounding box center [1398, 376] width 24 height 15
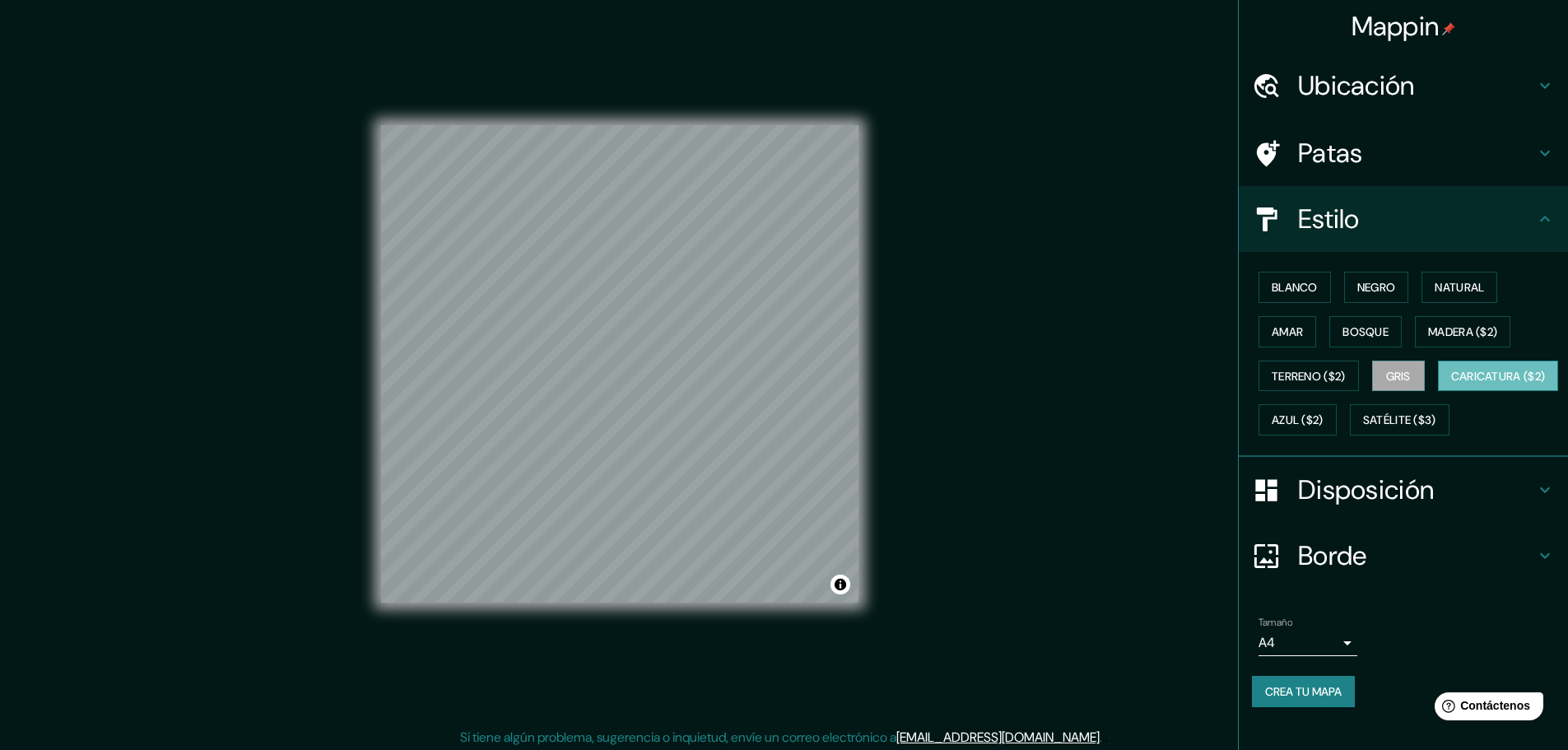
click at [1451, 383] on font "Caricatura ($2)" at bounding box center [1498, 376] width 95 height 15
click at [1324, 428] on font "Azul ($2)" at bounding box center [1297, 420] width 52 height 15
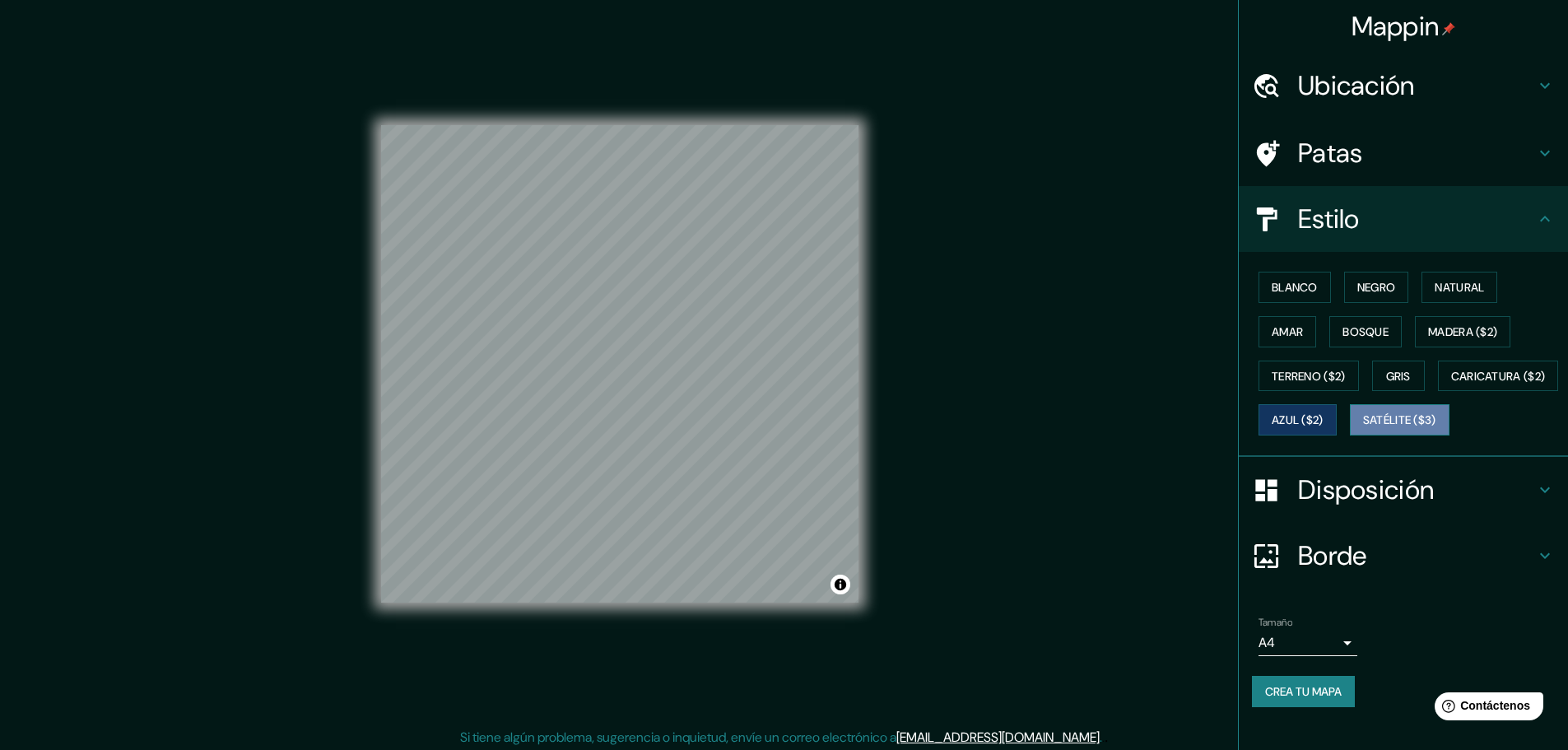
click at [1350, 435] on button "Satélite ($3)" at bounding box center [1399, 419] width 99 height 31
click at [1430, 302] on button "Natural" at bounding box center [1459, 287] width 76 height 31
